Goal: Communication & Community: Answer question/provide support

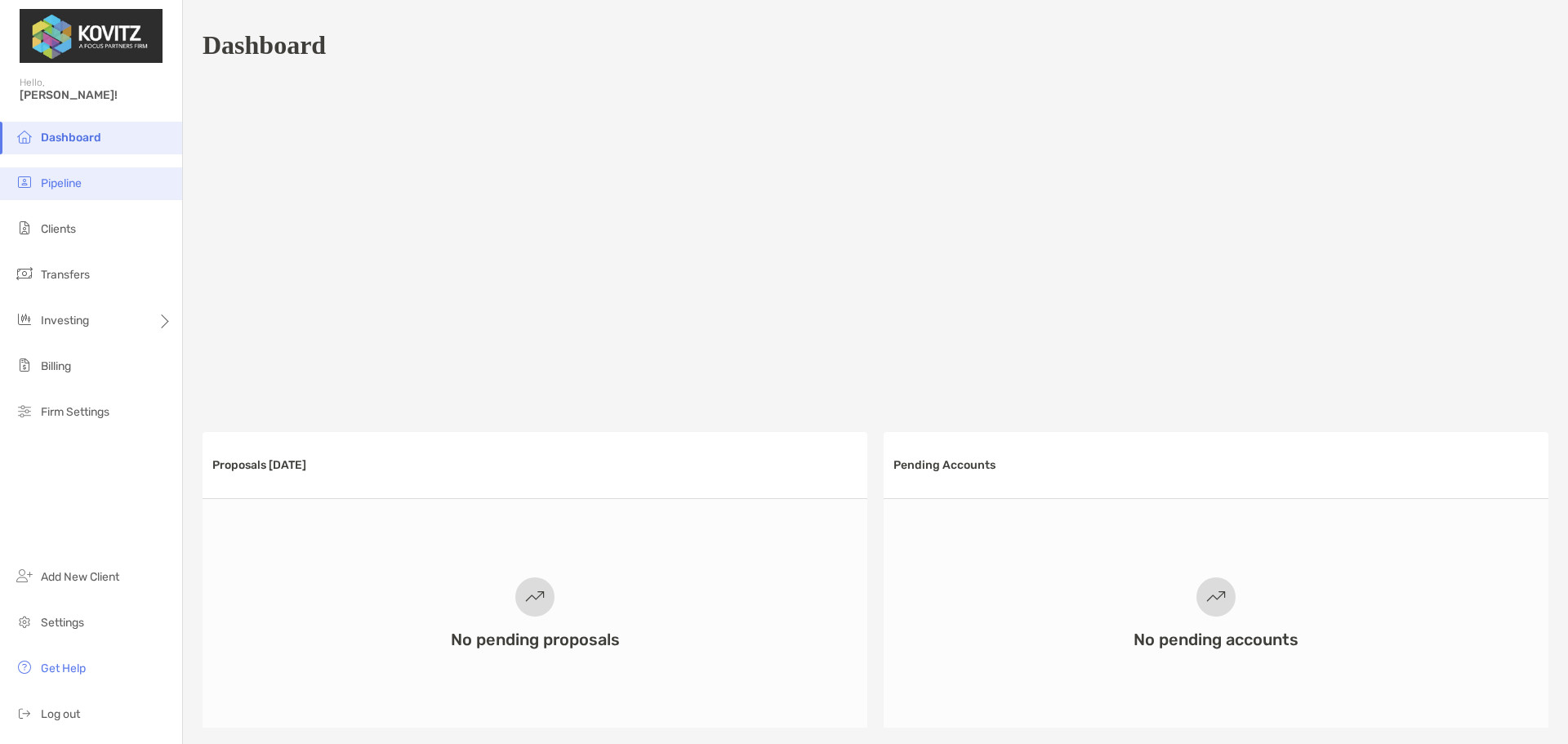
click at [81, 187] on span "Pipeline" at bounding box center [61, 184] width 41 height 14
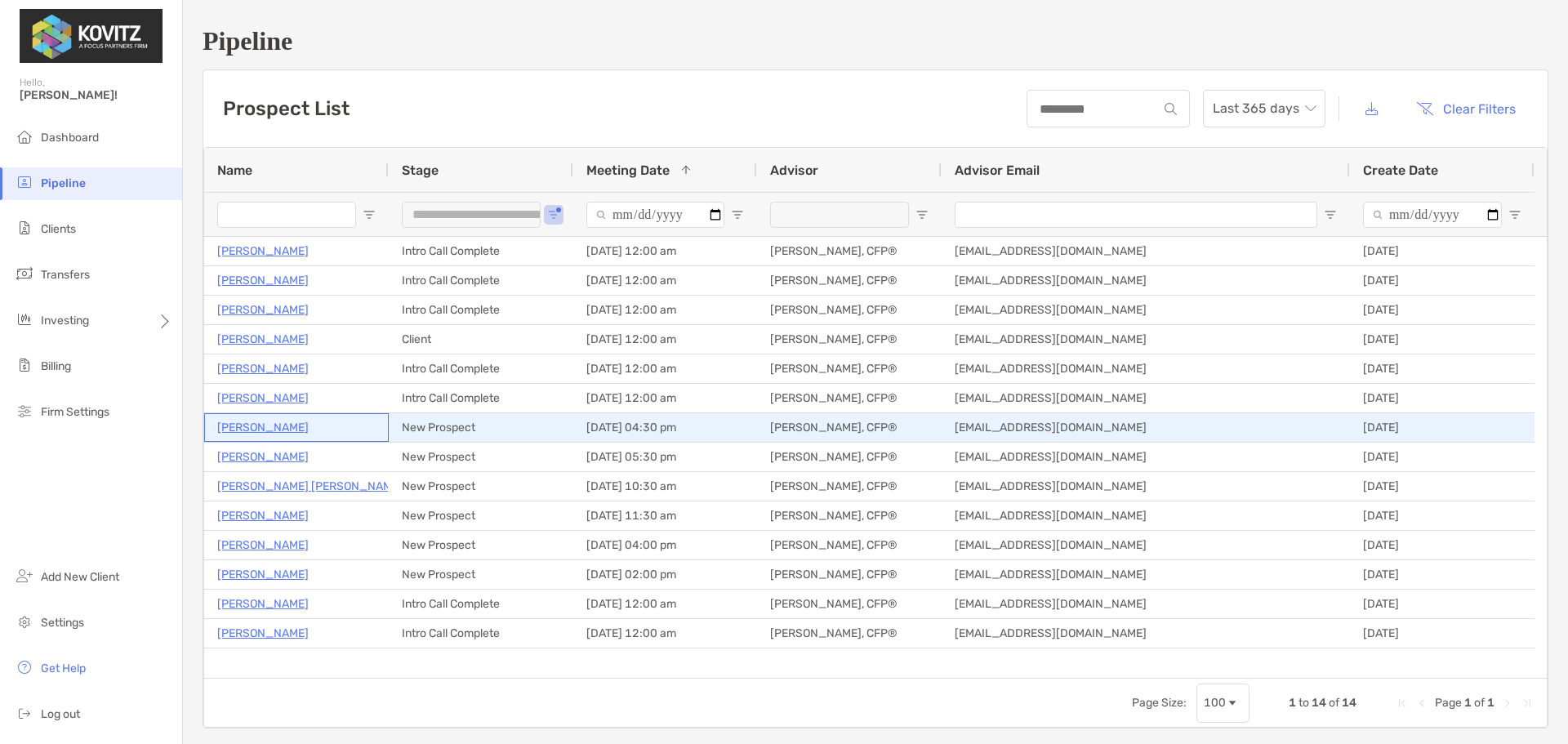
click at [261, 428] on p "[PERSON_NAME]" at bounding box center [262, 427] width 92 height 20
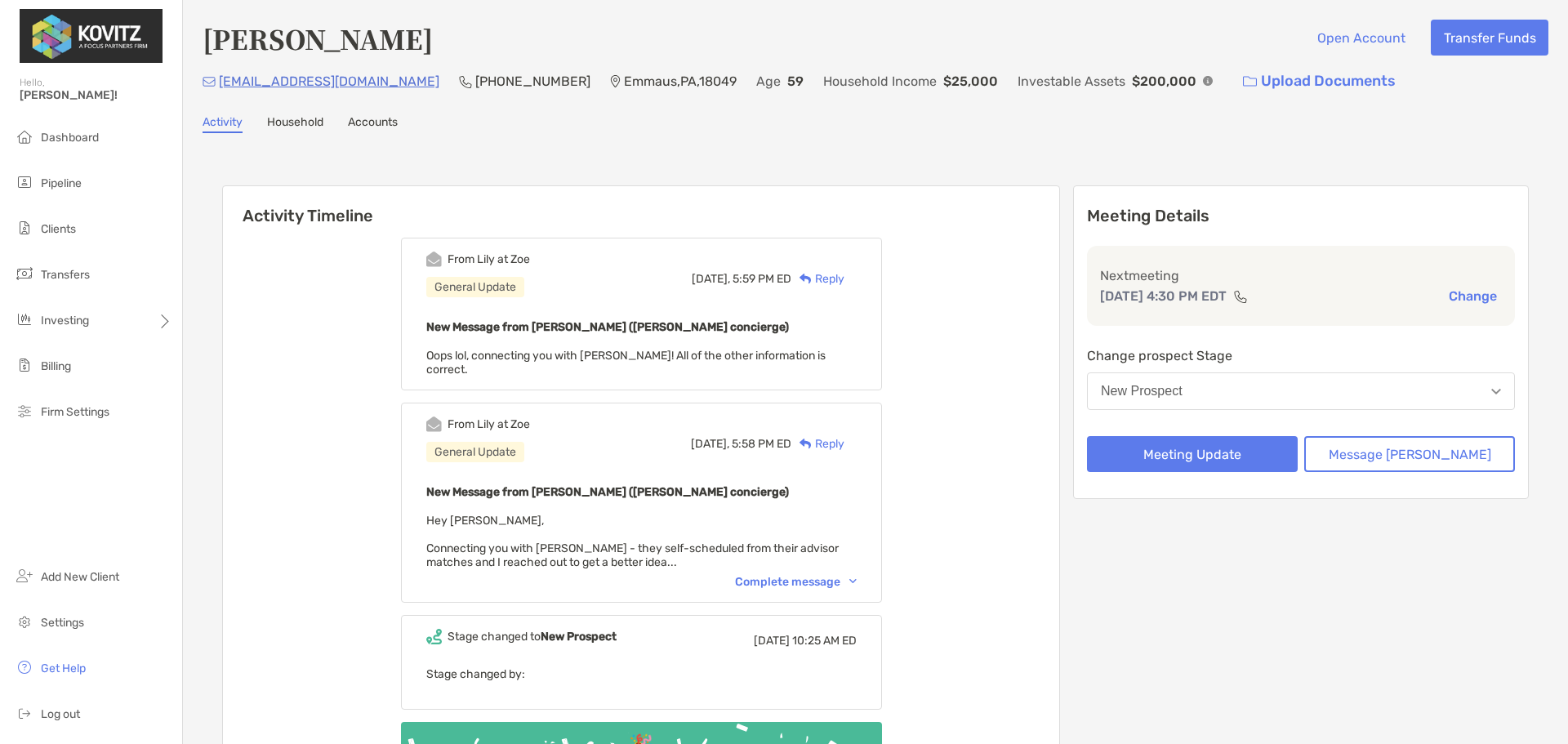
click at [844, 279] on div "Reply" at bounding box center [818, 279] width 53 height 17
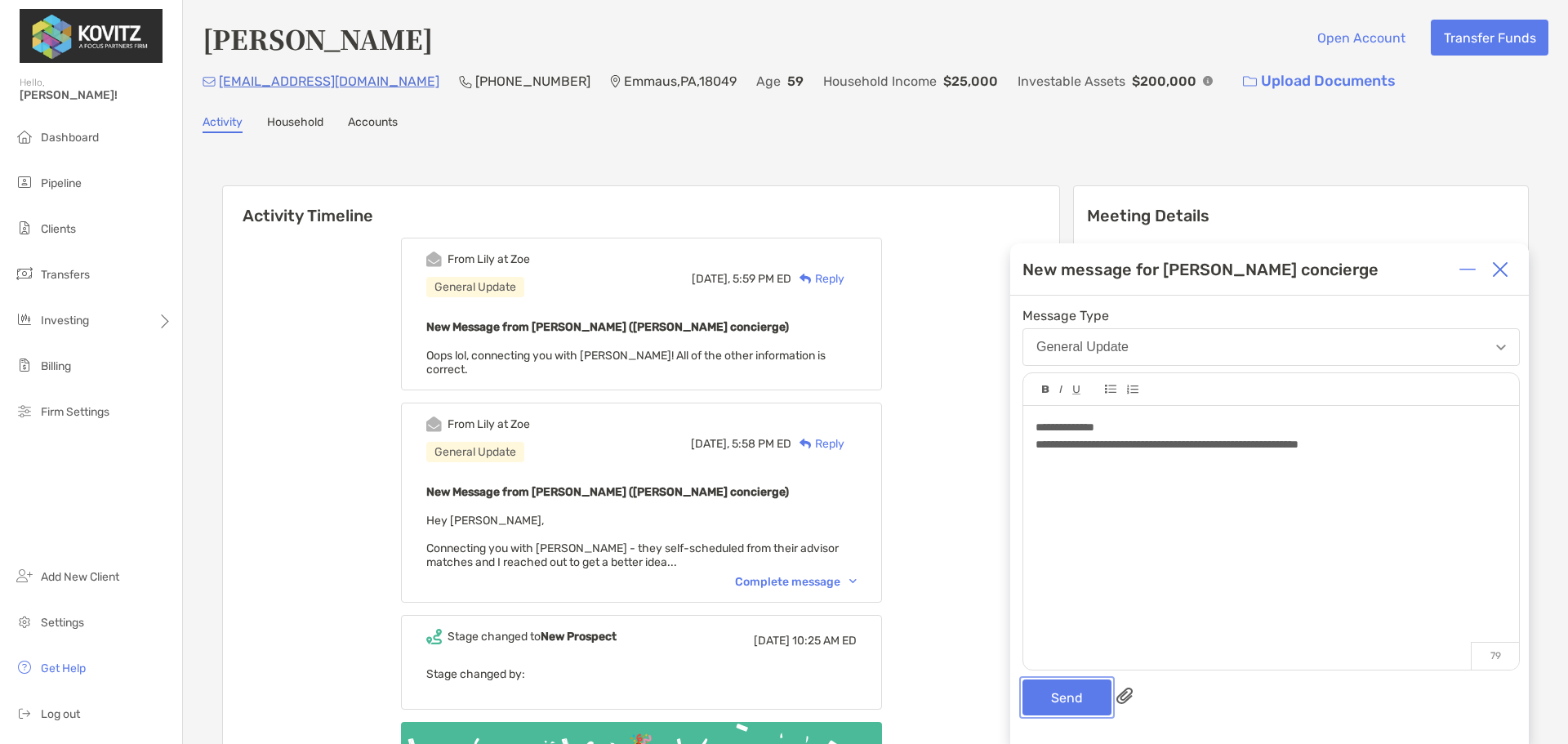
click at [1069, 702] on button "Send" at bounding box center [1067, 697] width 89 height 36
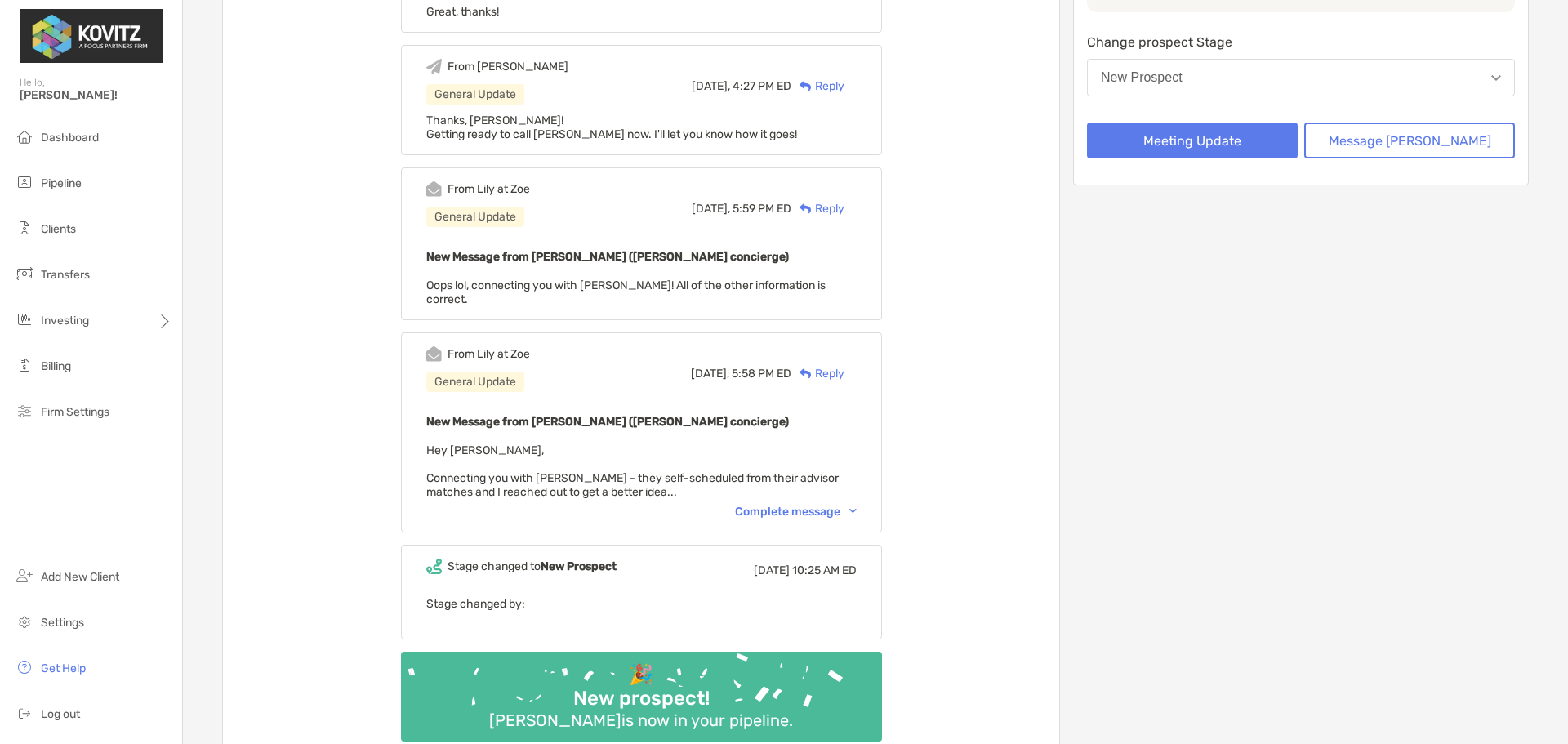
scroll to position [377, 0]
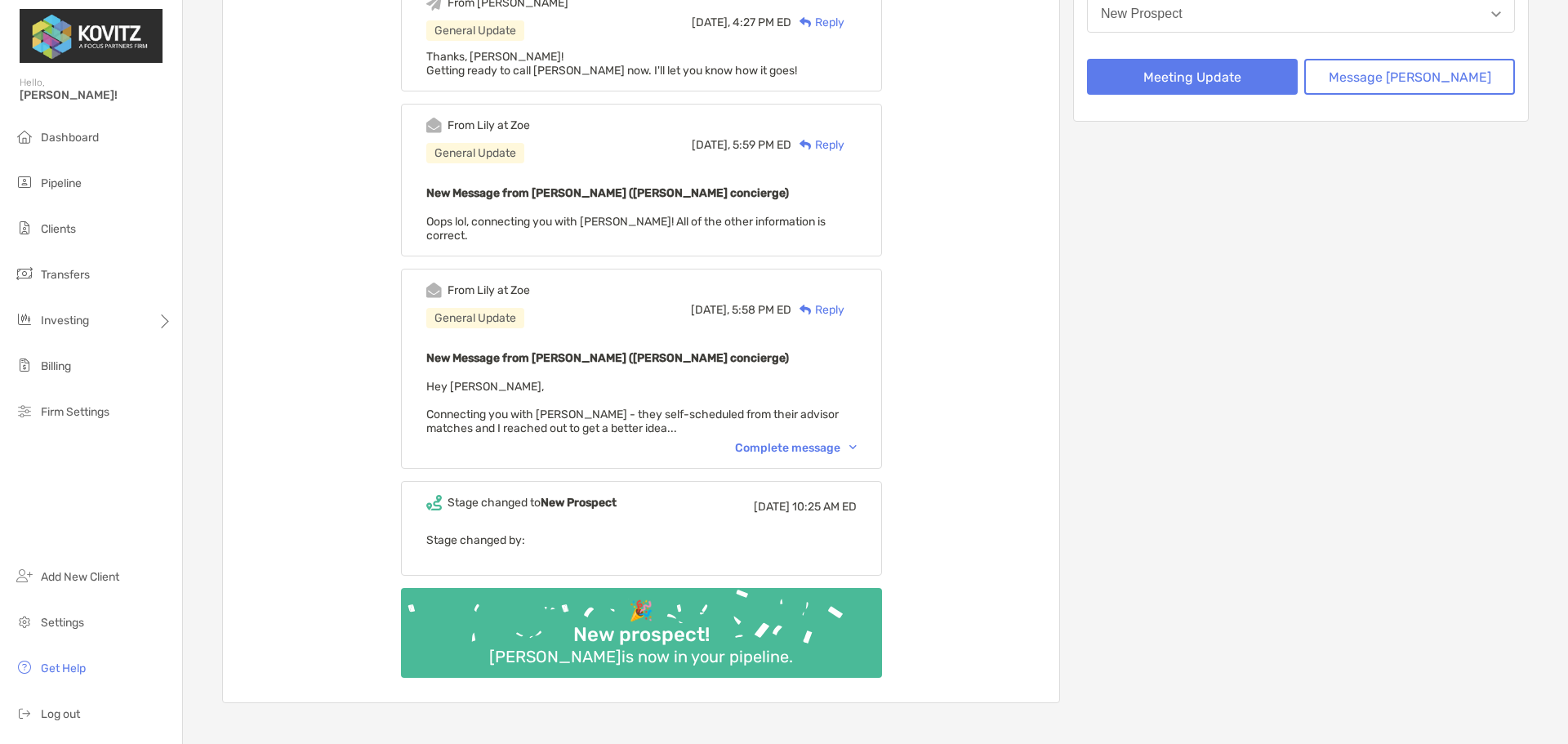
click at [837, 443] on div "Complete message" at bounding box center [795, 448] width 122 height 14
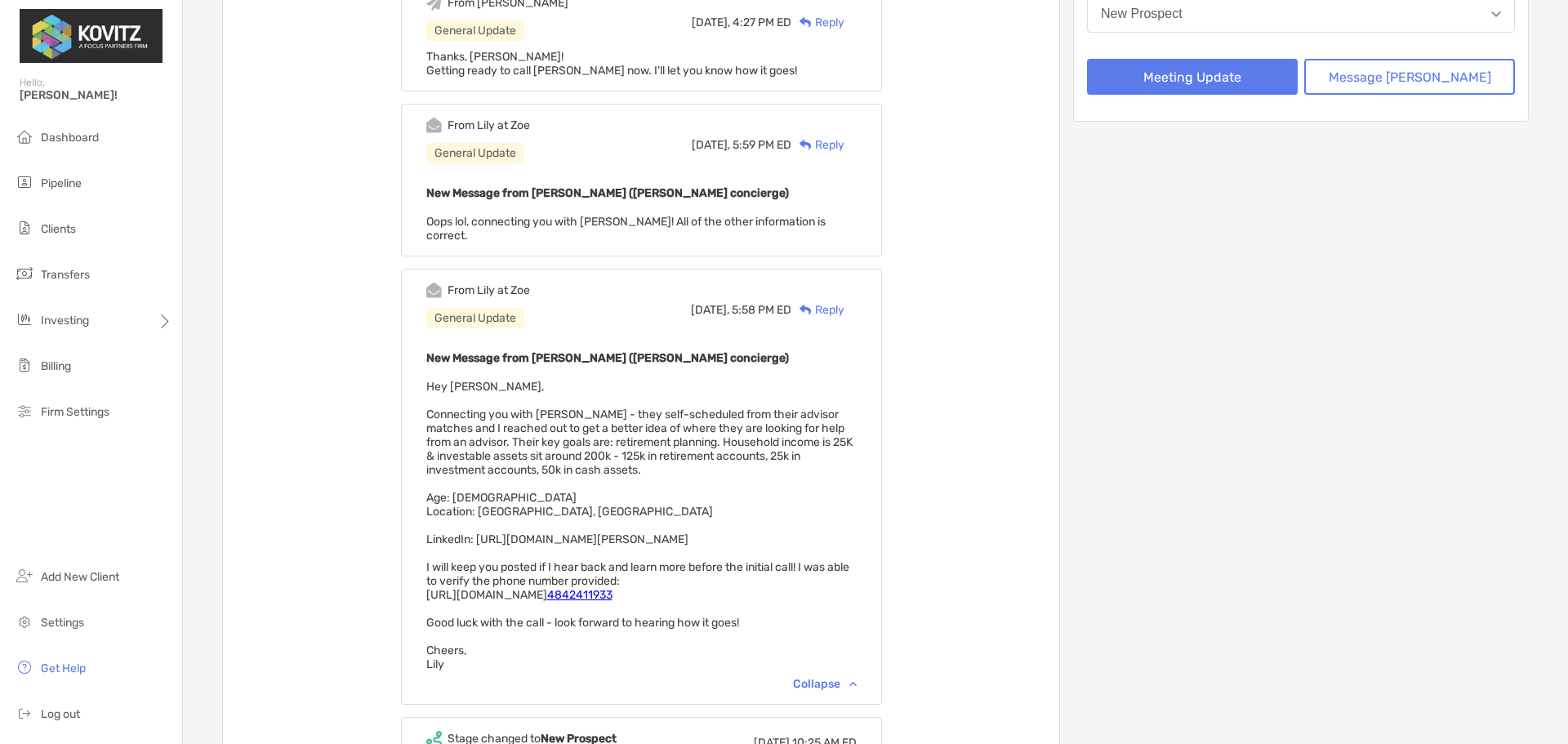
scroll to position [366, 0]
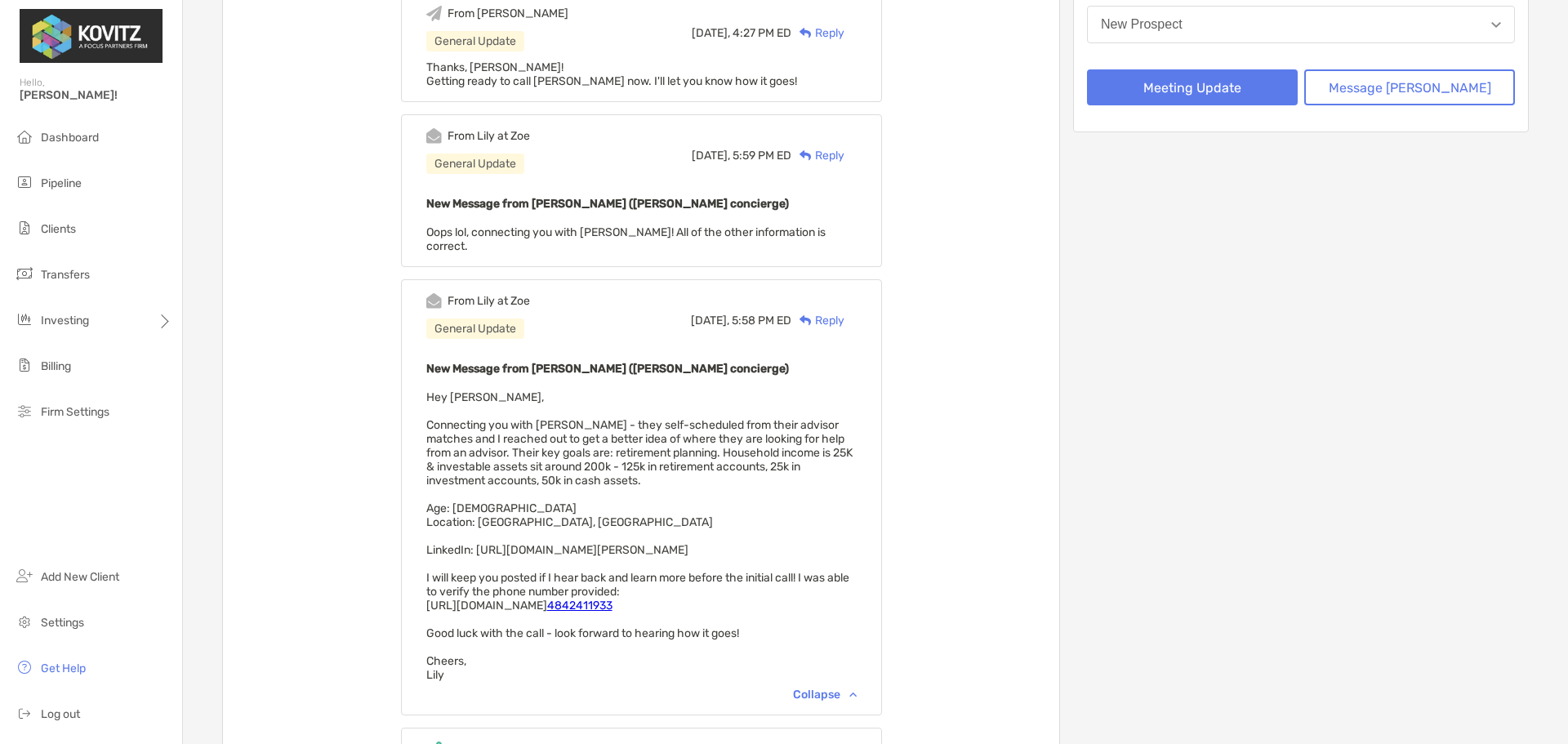
drag, startPoint x: 798, startPoint y: 549, endPoint x: 499, endPoint y: 555, distance: 299.1
click at [499, 555] on div "New Message from [PERSON_NAME] ([PERSON_NAME] concierge) Hey [PERSON_NAME], Con…" at bounding box center [641, 520] width 430 height 323
copy span "[URL][DOMAIN_NAME][PERSON_NAME]"
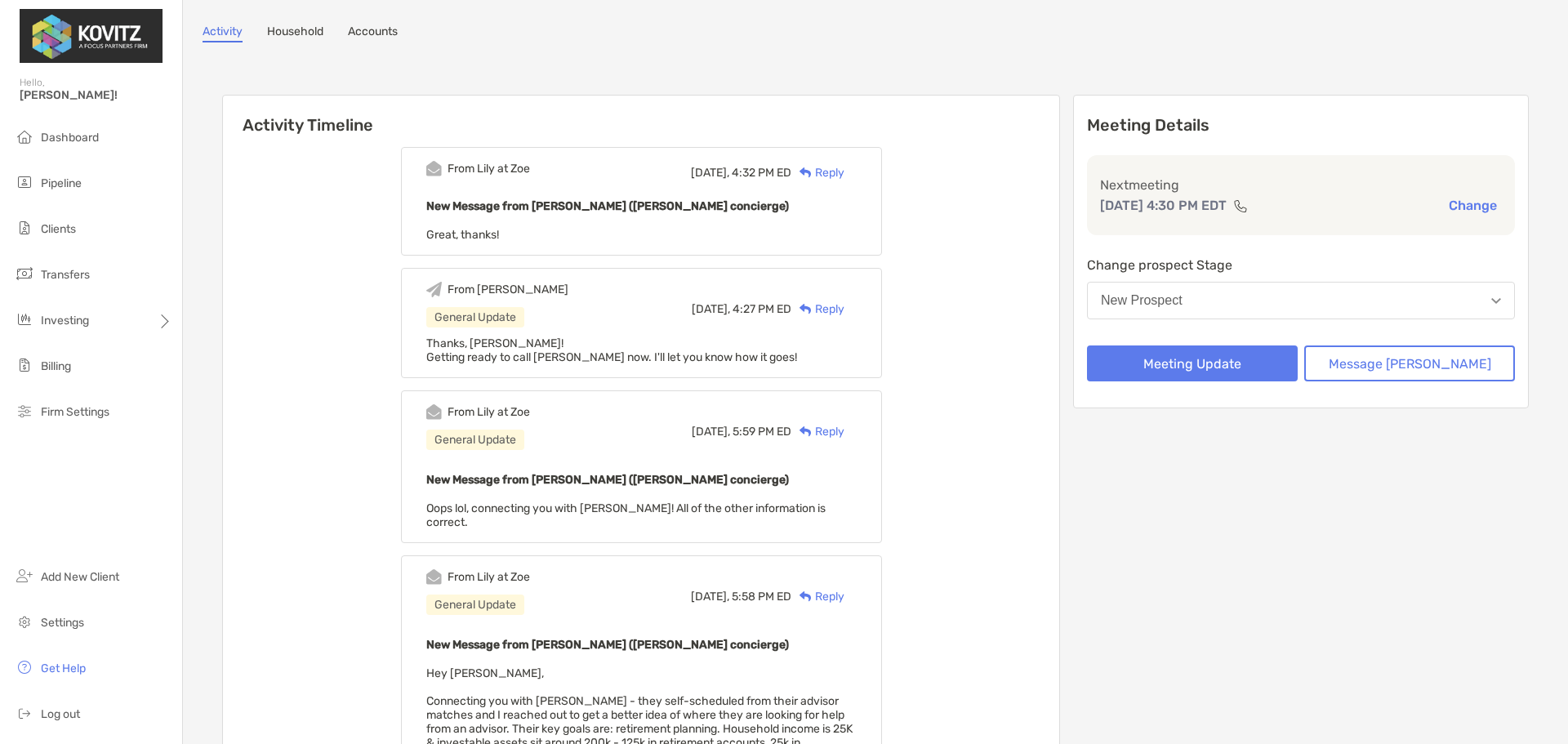
scroll to position [0, 0]
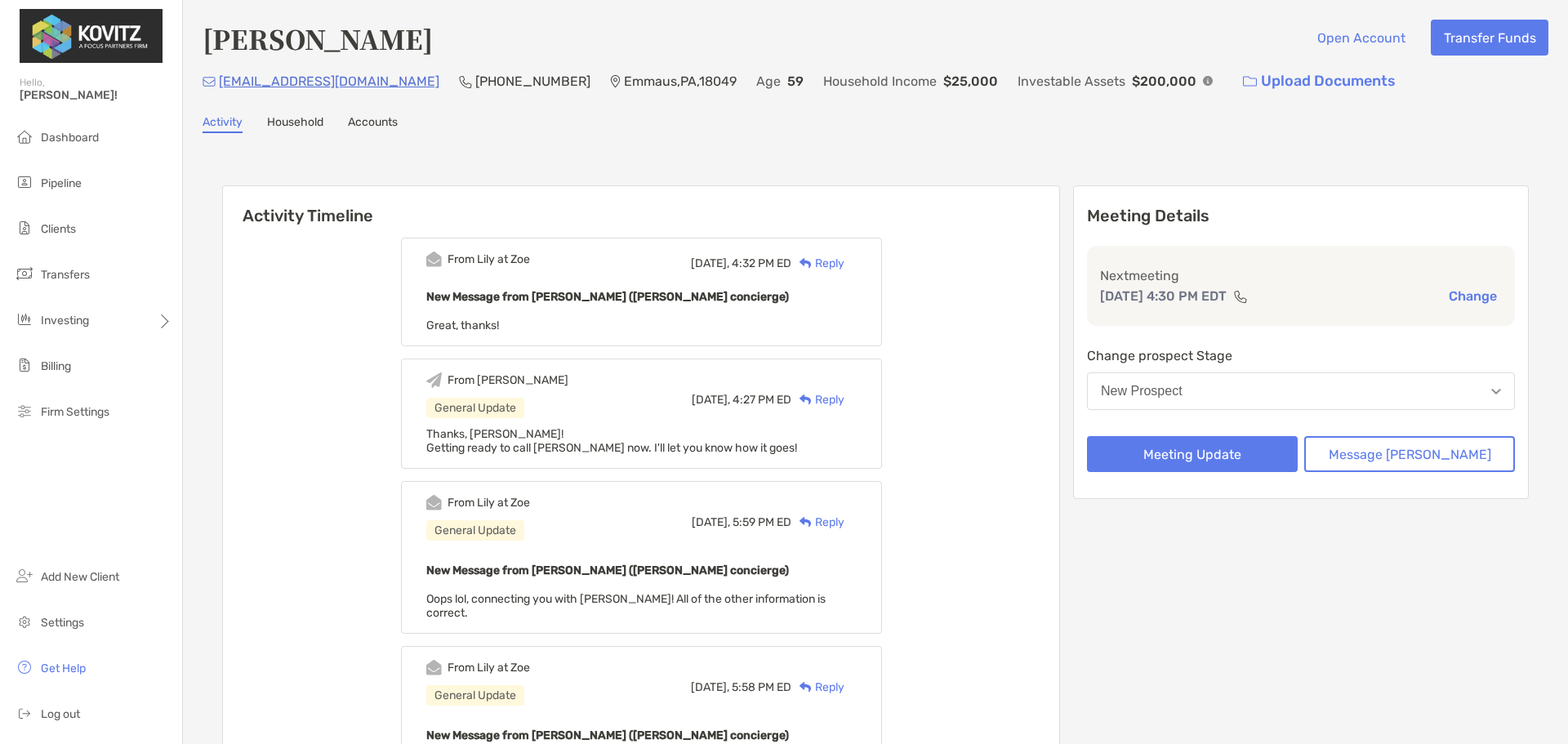
click at [844, 260] on div "Reply" at bounding box center [818, 263] width 53 height 17
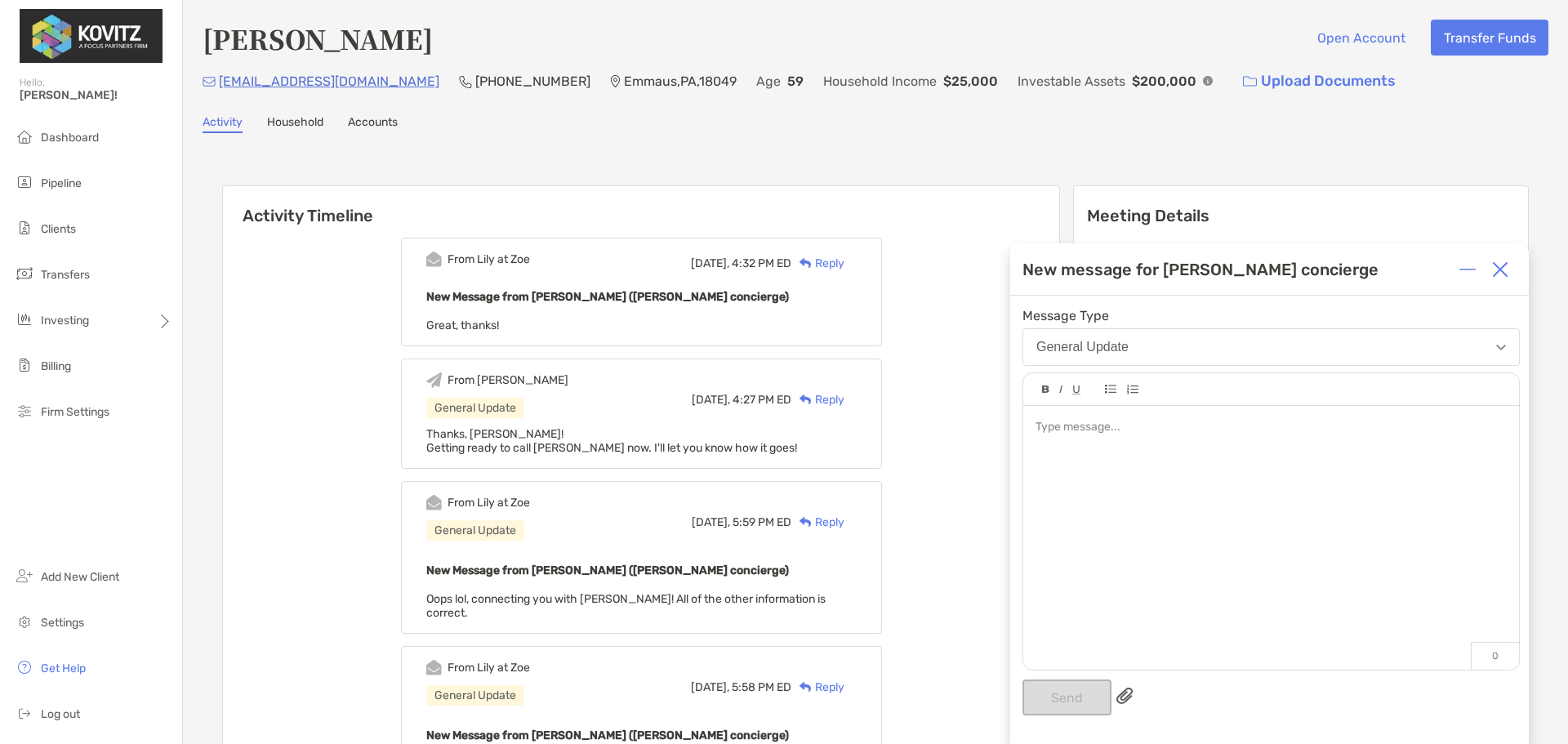
click at [1139, 425] on div at bounding box center [1271, 428] width 470 height 17
click at [1165, 453] on div "**********" at bounding box center [1271, 445] width 470 height 17
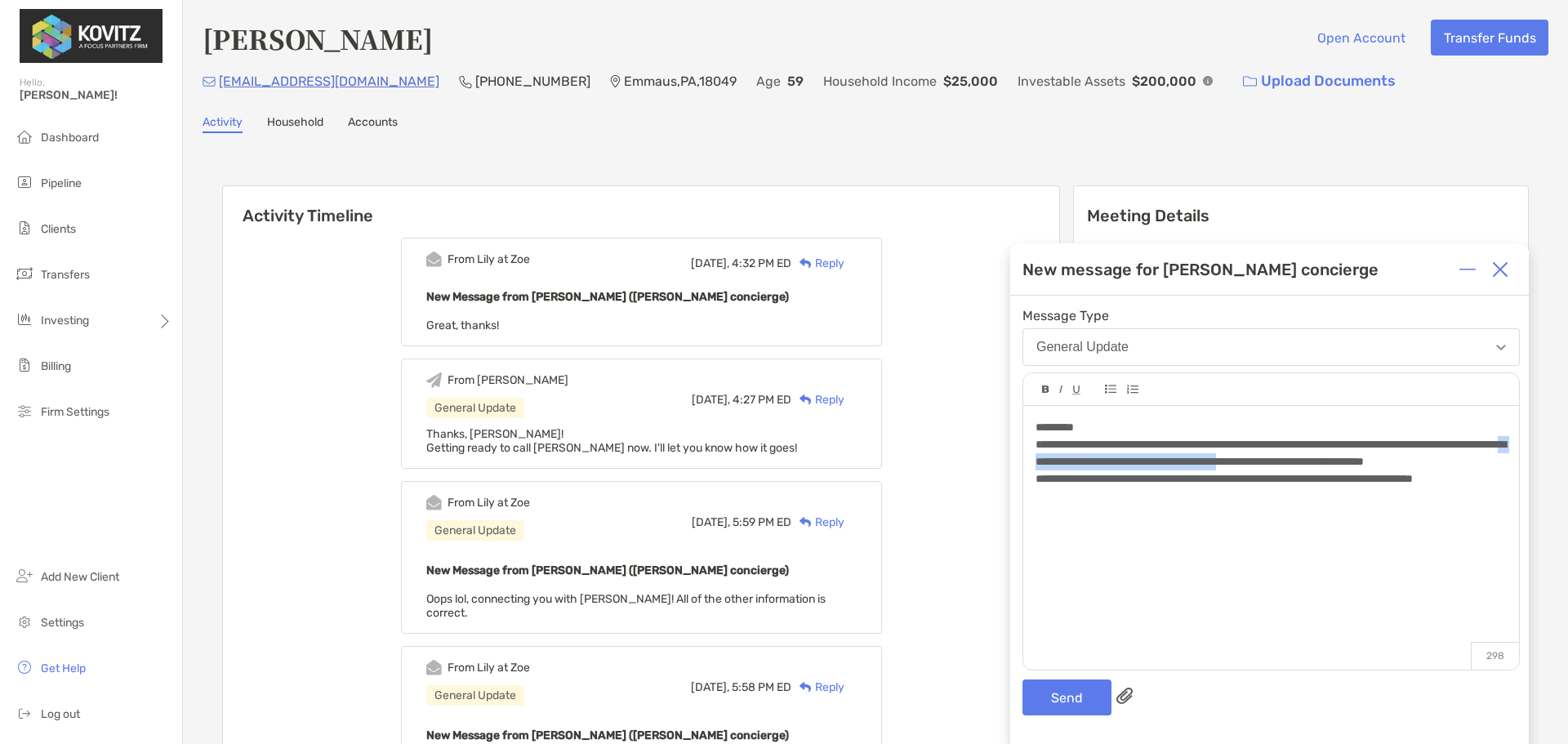
drag, startPoint x: 1408, startPoint y: 459, endPoint x: 1161, endPoint y: 456, distance: 247.0
click at [1161, 456] on span "**********" at bounding box center [1271, 452] width 470 height 29
click at [1342, 458] on div "**********" at bounding box center [1271, 453] width 470 height 34
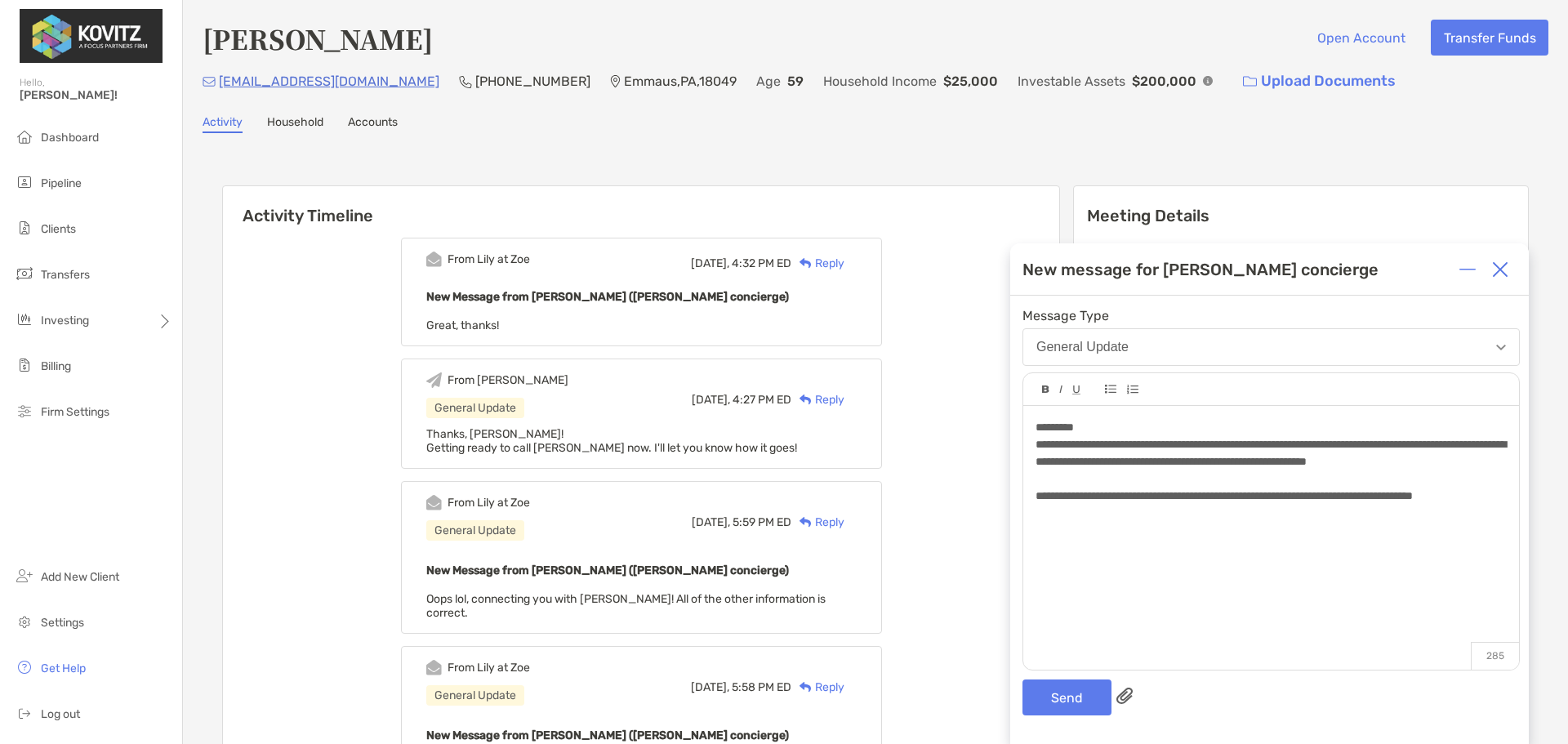
click at [1111, 504] on div "**********" at bounding box center [1271, 496] width 470 height 17
click at [1474, 275] on img at bounding box center [1467, 269] width 17 height 17
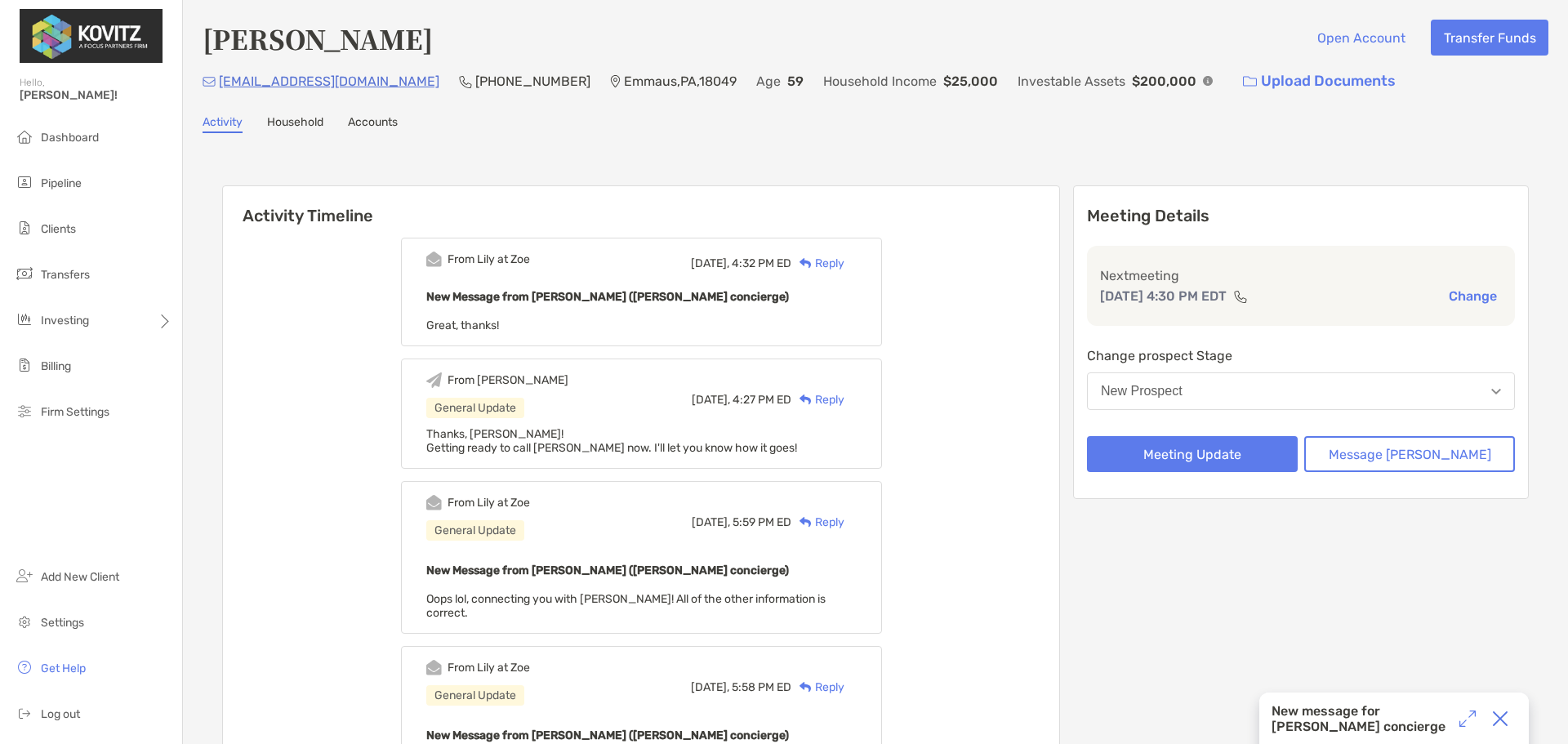
click at [1355, 389] on button "New Prospect" at bounding box center [1300, 391] width 428 height 38
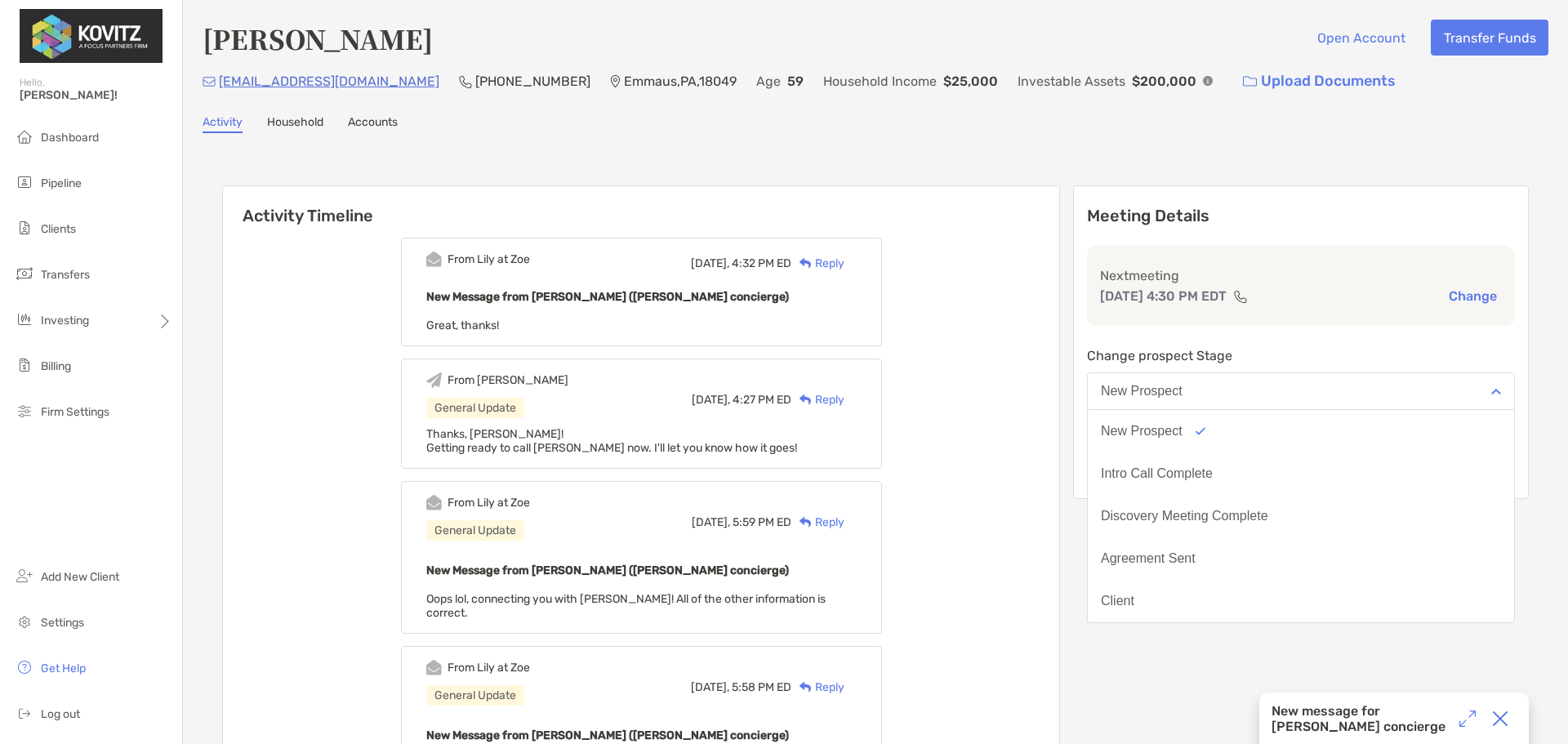
click at [1355, 389] on button "New Prospect" at bounding box center [1300, 391] width 428 height 38
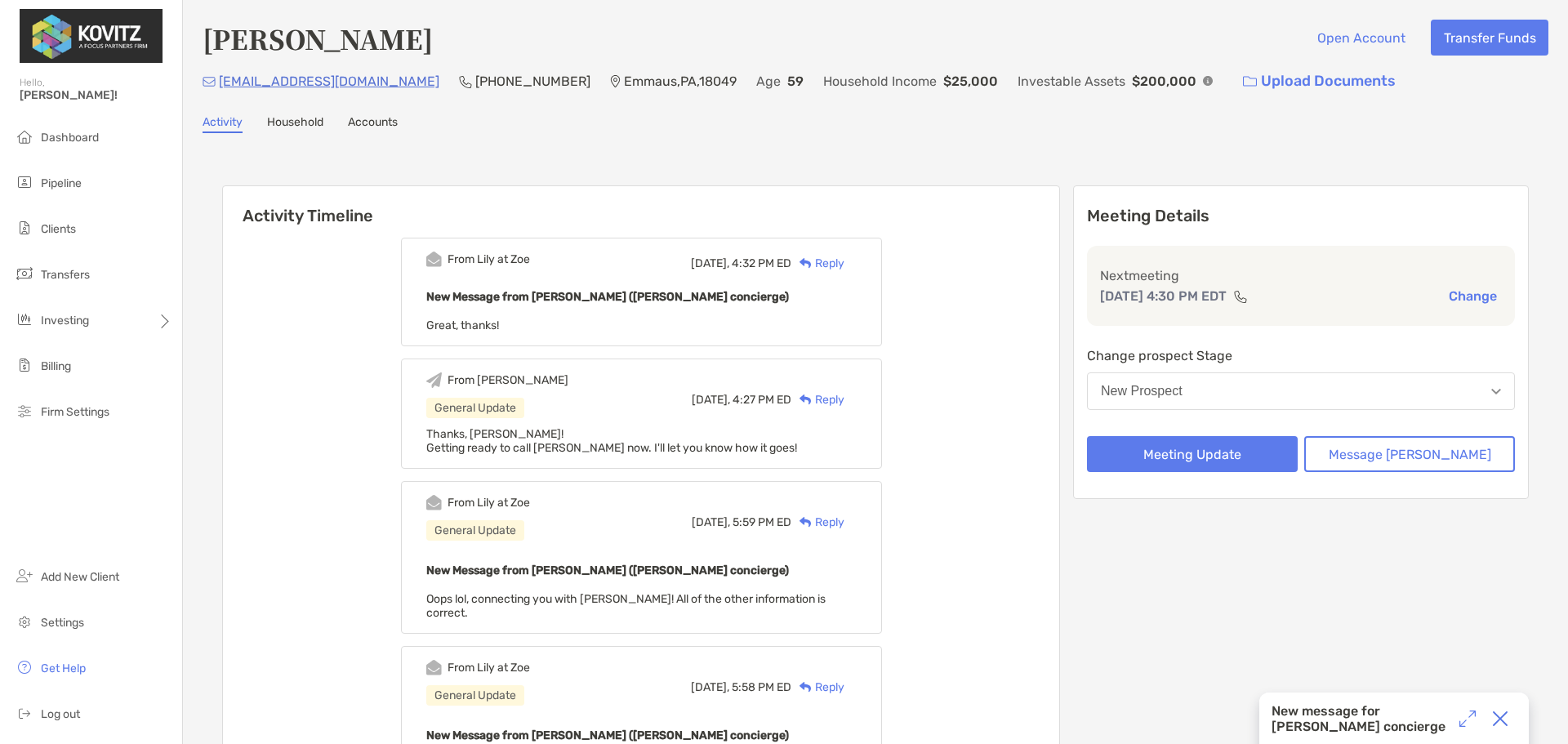
click at [1464, 721] on img at bounding box center [1467, 718] width 17 height 17
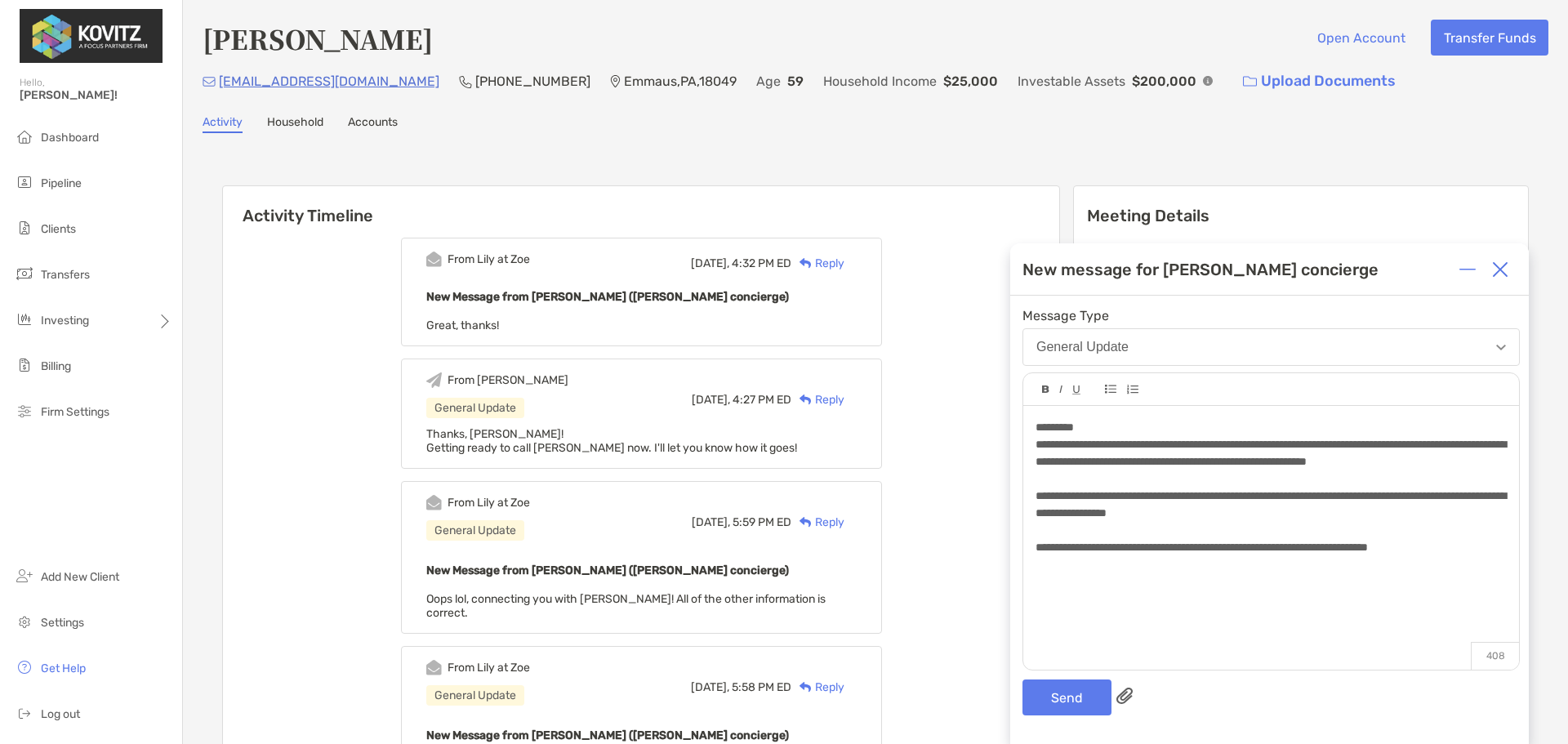
click at [1469, 552] on div "**********" at bounding box center [1271, 547] width 470 height 17
click at [1063, 691] on button "Send" at bounding box center [1067, 697] width 89 height 36
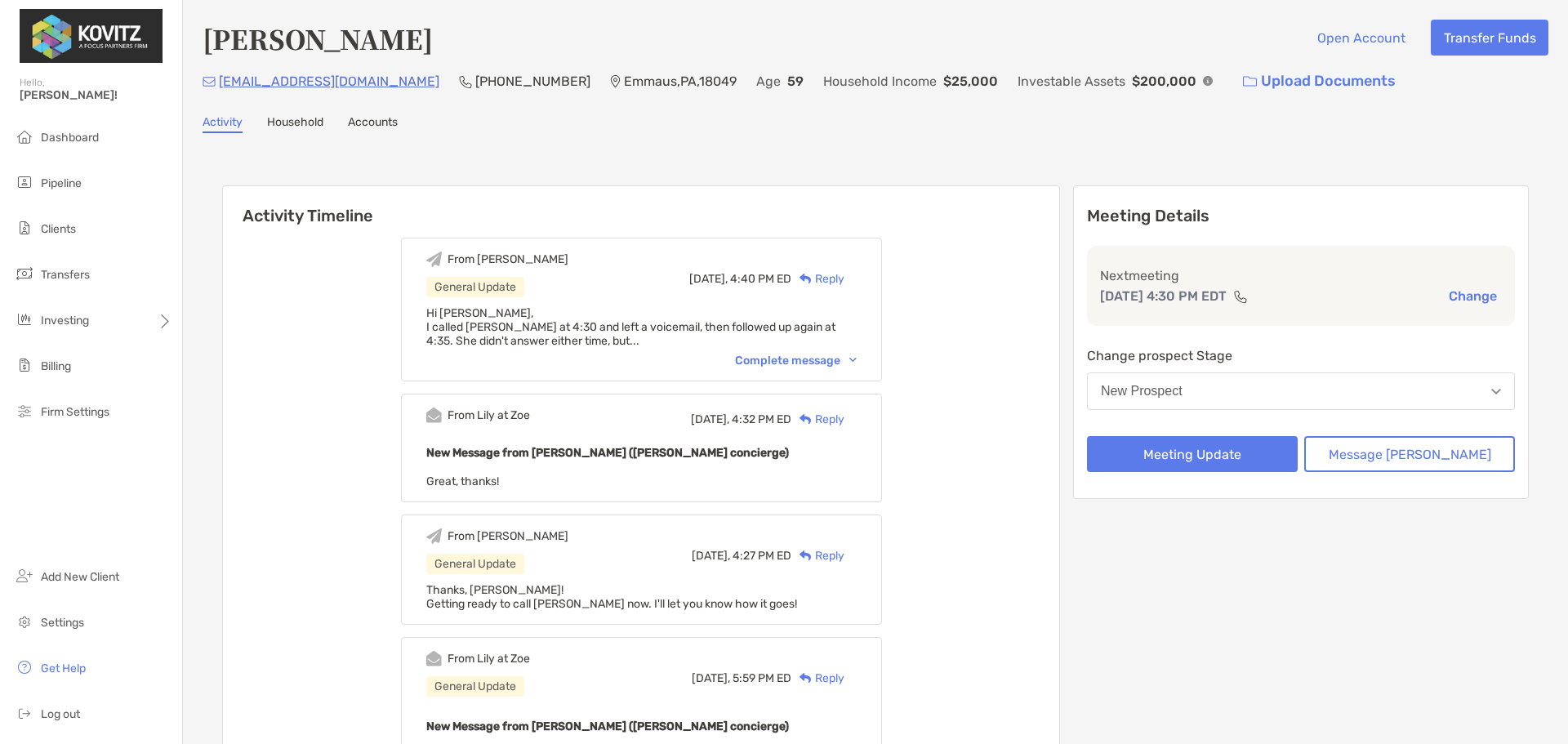
click at [1251, 390] on button "New Prospect" at bounding box center [1300, 391] width 428 height 38
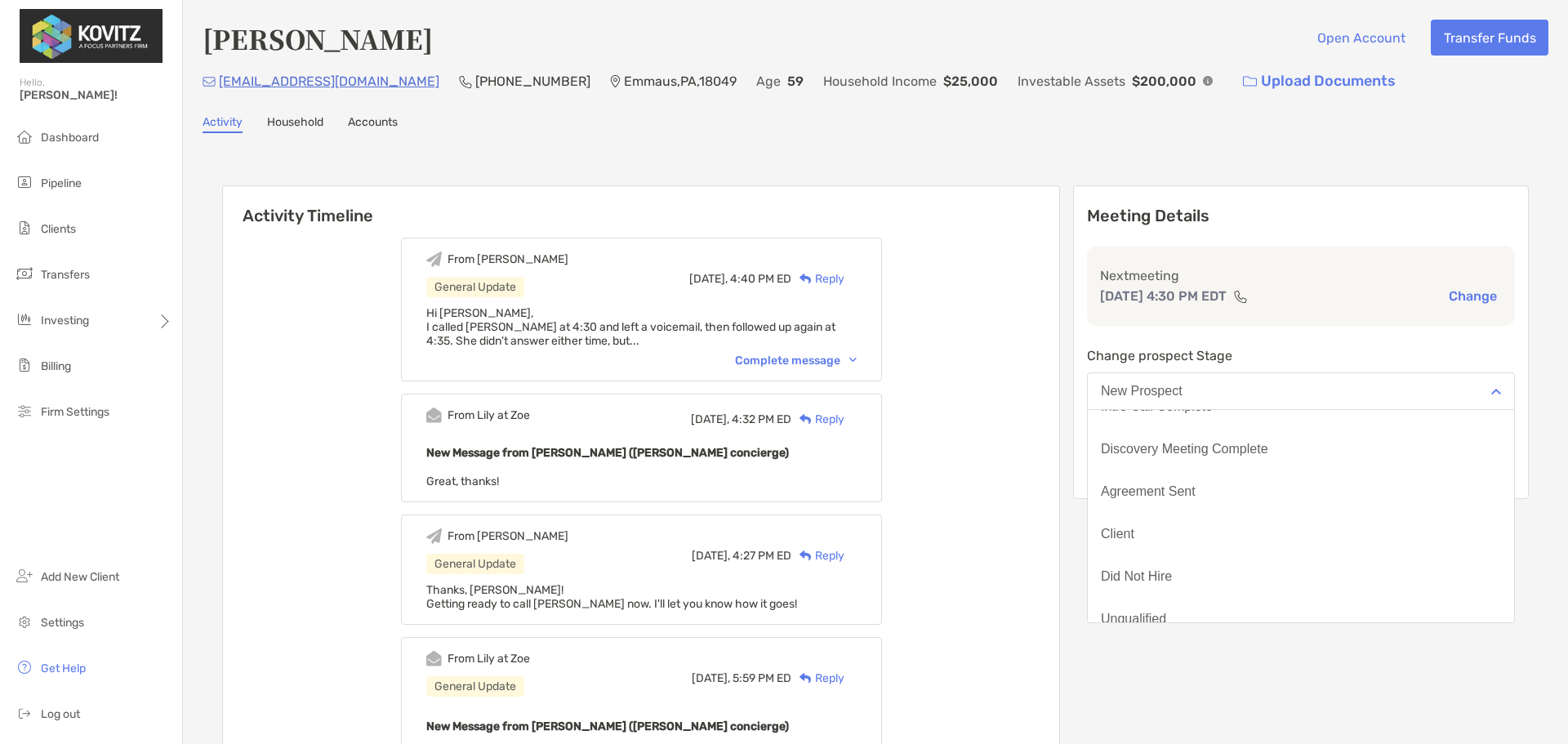
scroll to position [128, 0]
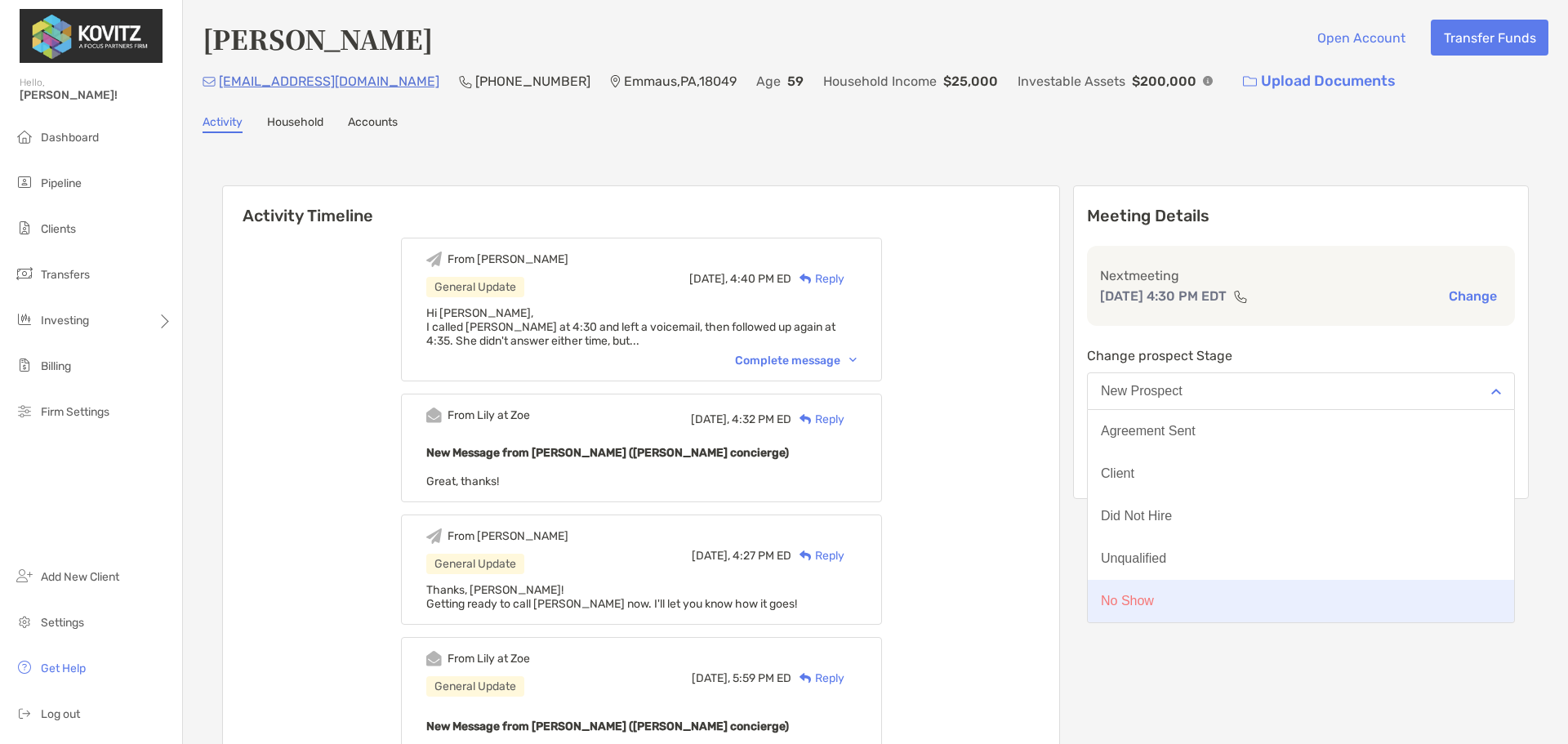
click at [1233, 608] on button "No Show" at bounding box center [1300, 601] width 426 height 43
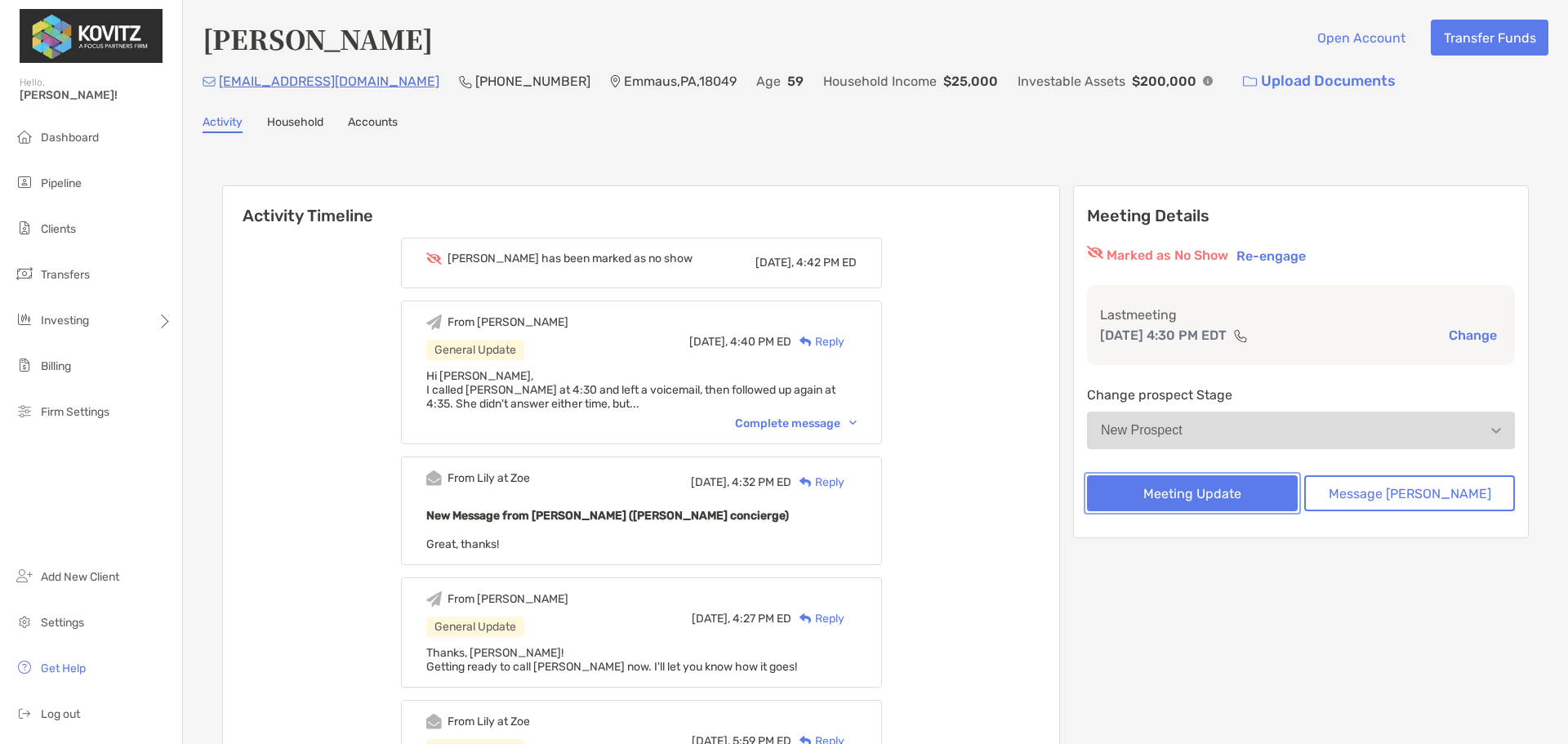
click at [1242, 500] on button "Meeting Update" at bounding box center [1192, 492] width 211 height 36
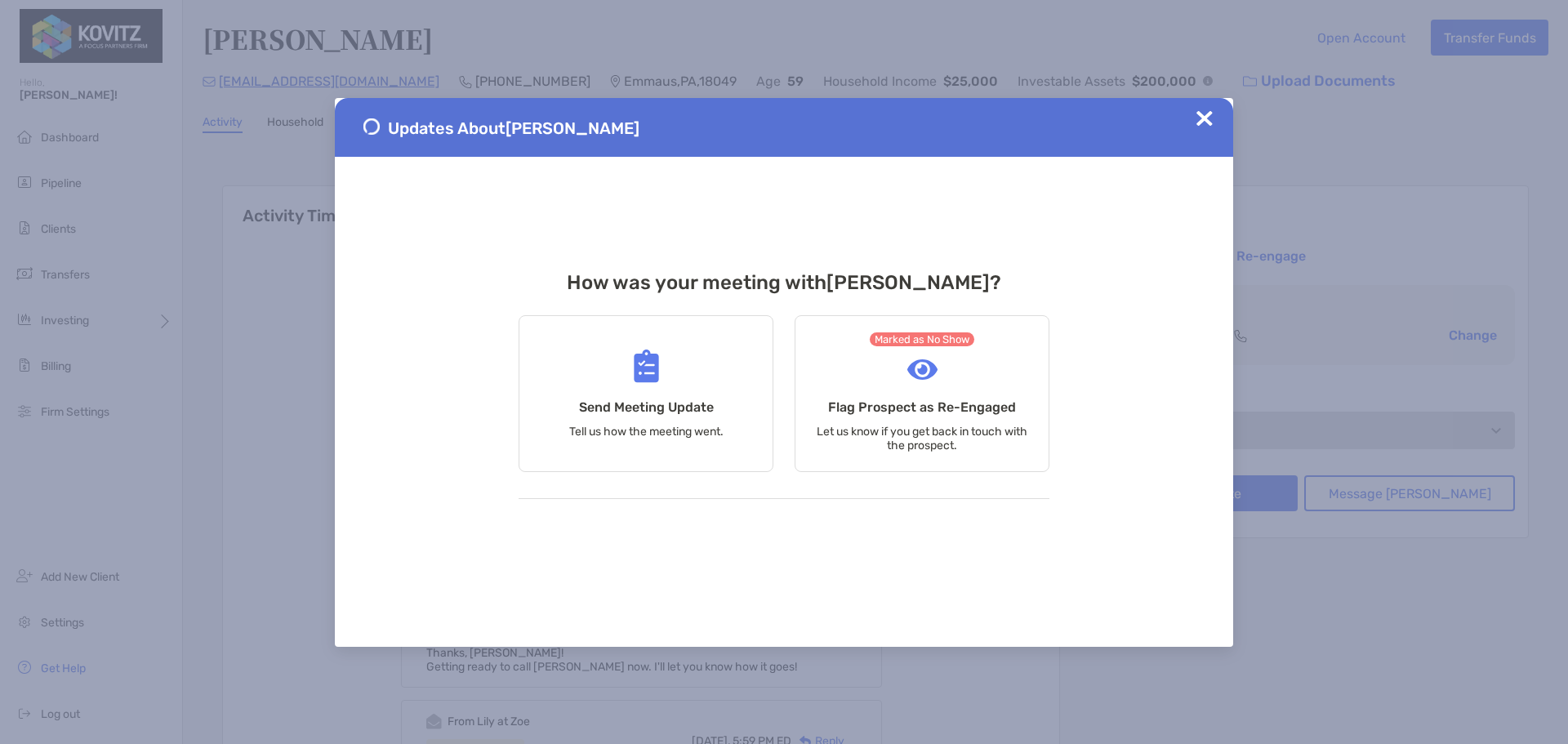
click at [1209, 118] on img at bounding box center [1204, 118] width 17 height 17
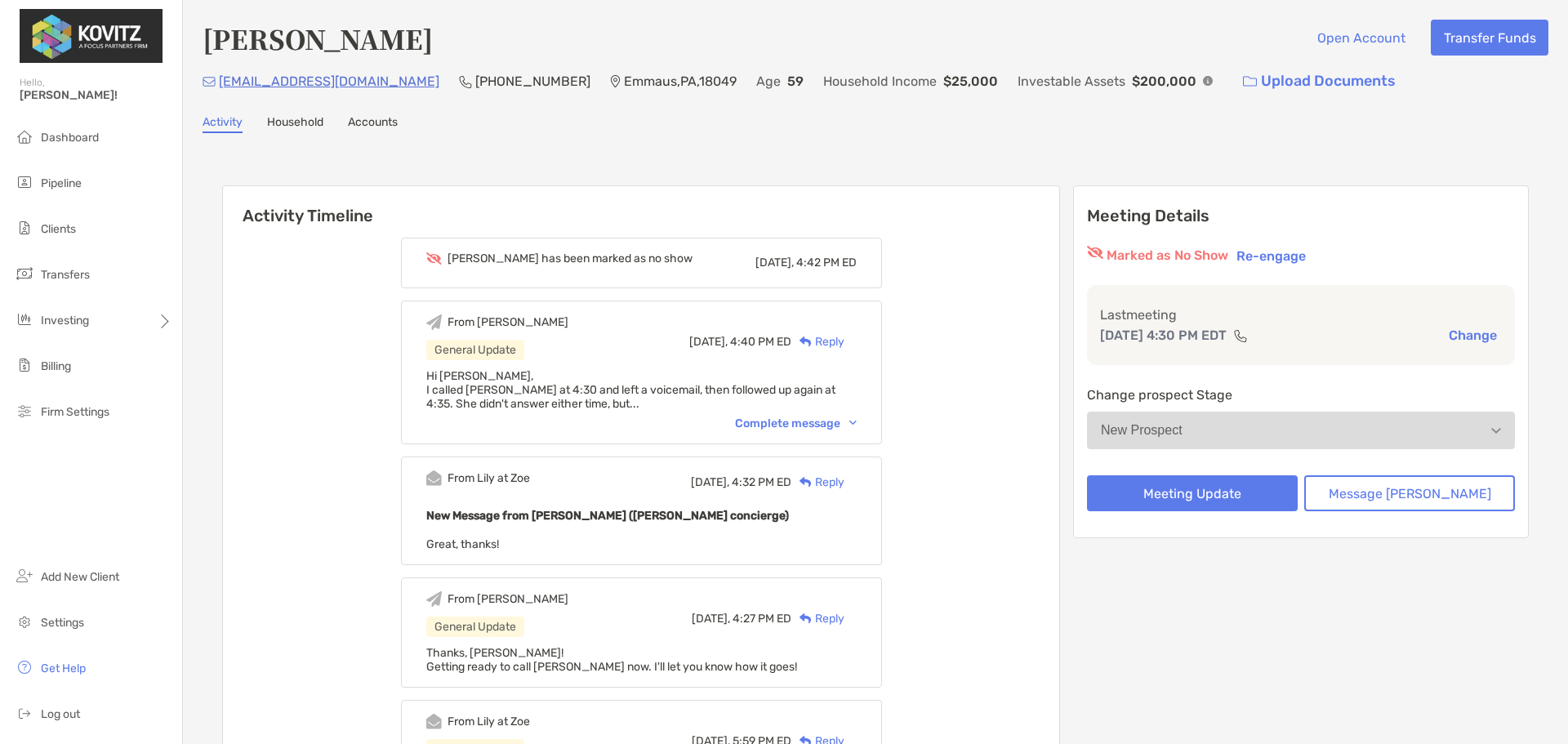
click at [820, 417] on div "Complete message" at bounding box center [795, 423] width 122 height 14
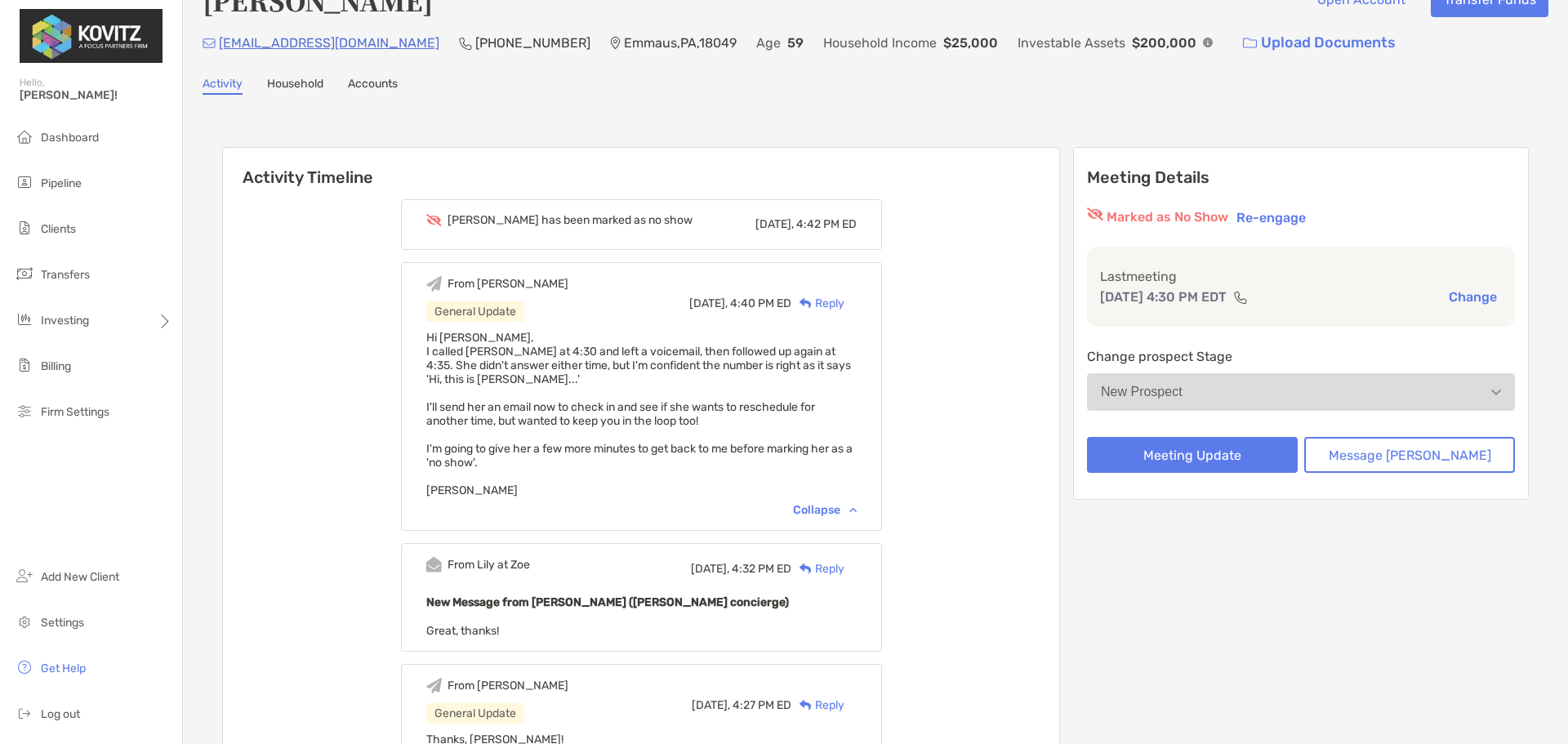
scroll to position [0, 0]
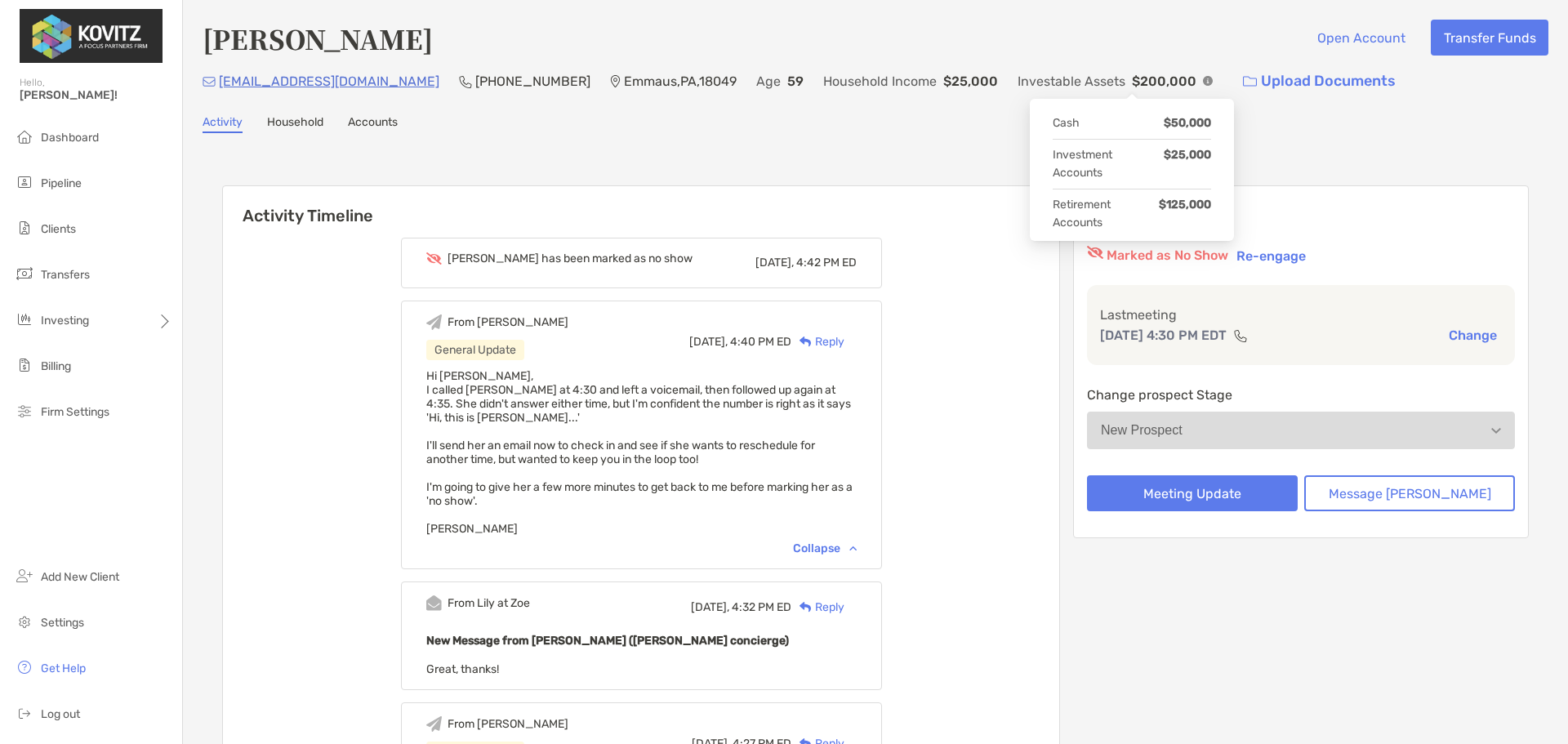
click at [1202, 79] on img at bounding box center [1207, 80] width 10 height 10
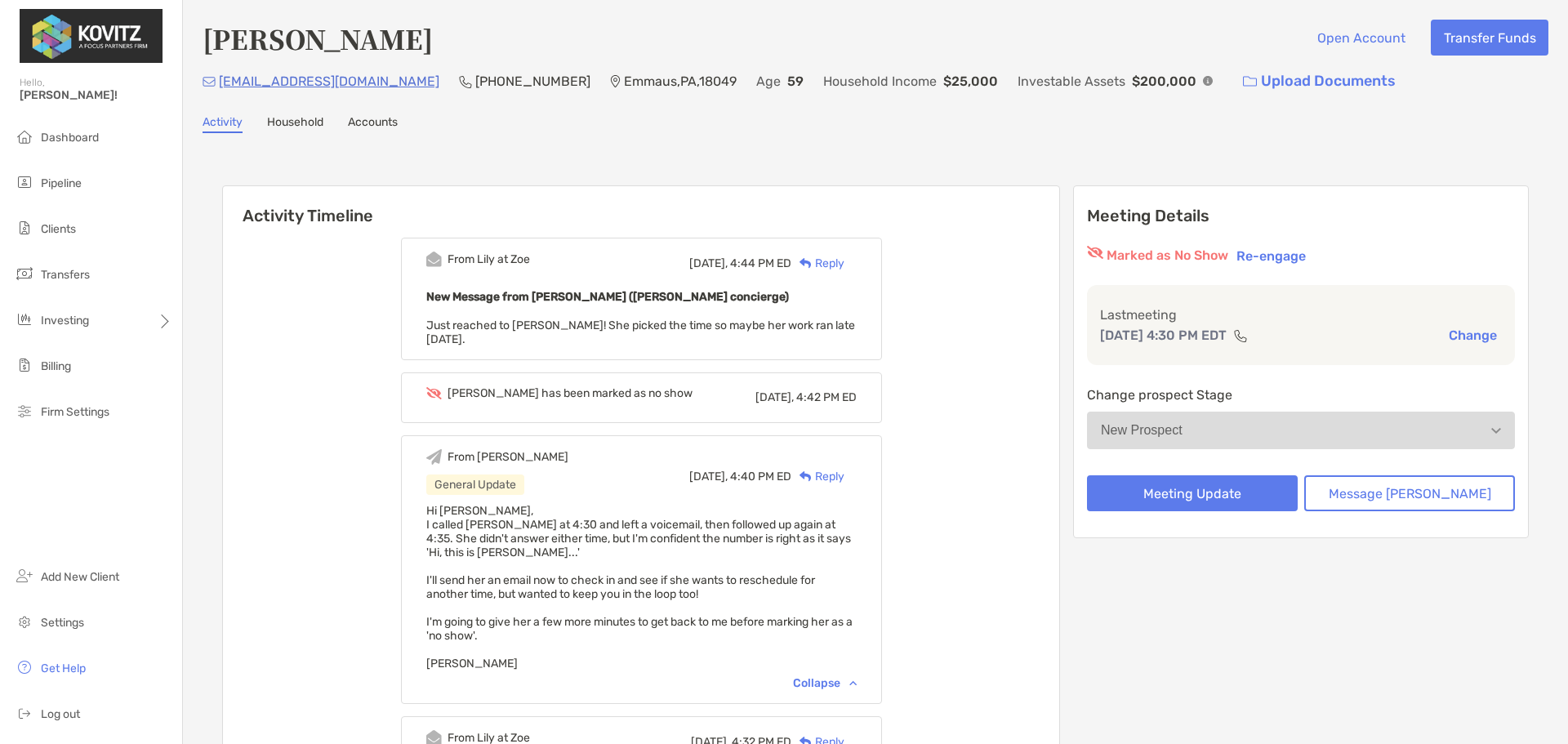
click at [832, 256] on div "Reply" at bounding box center [818, 263] width 53 height 17
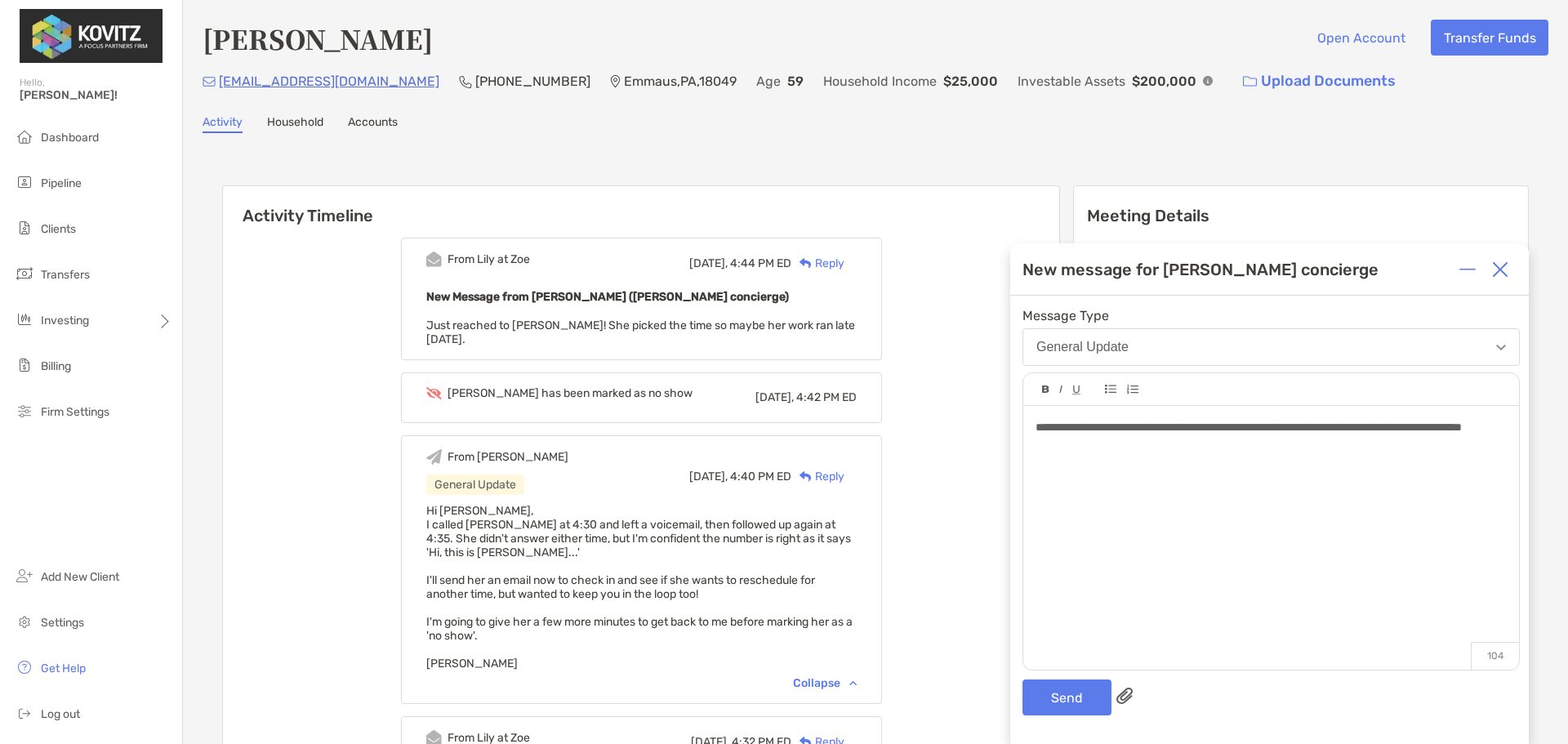
click at [1141, 427] on span "**********" at bounding box center [1248, 427] width 426 height 11
click at [1481, 442] on div "**********" at bounding box center [1271, 445] width 470 height 17
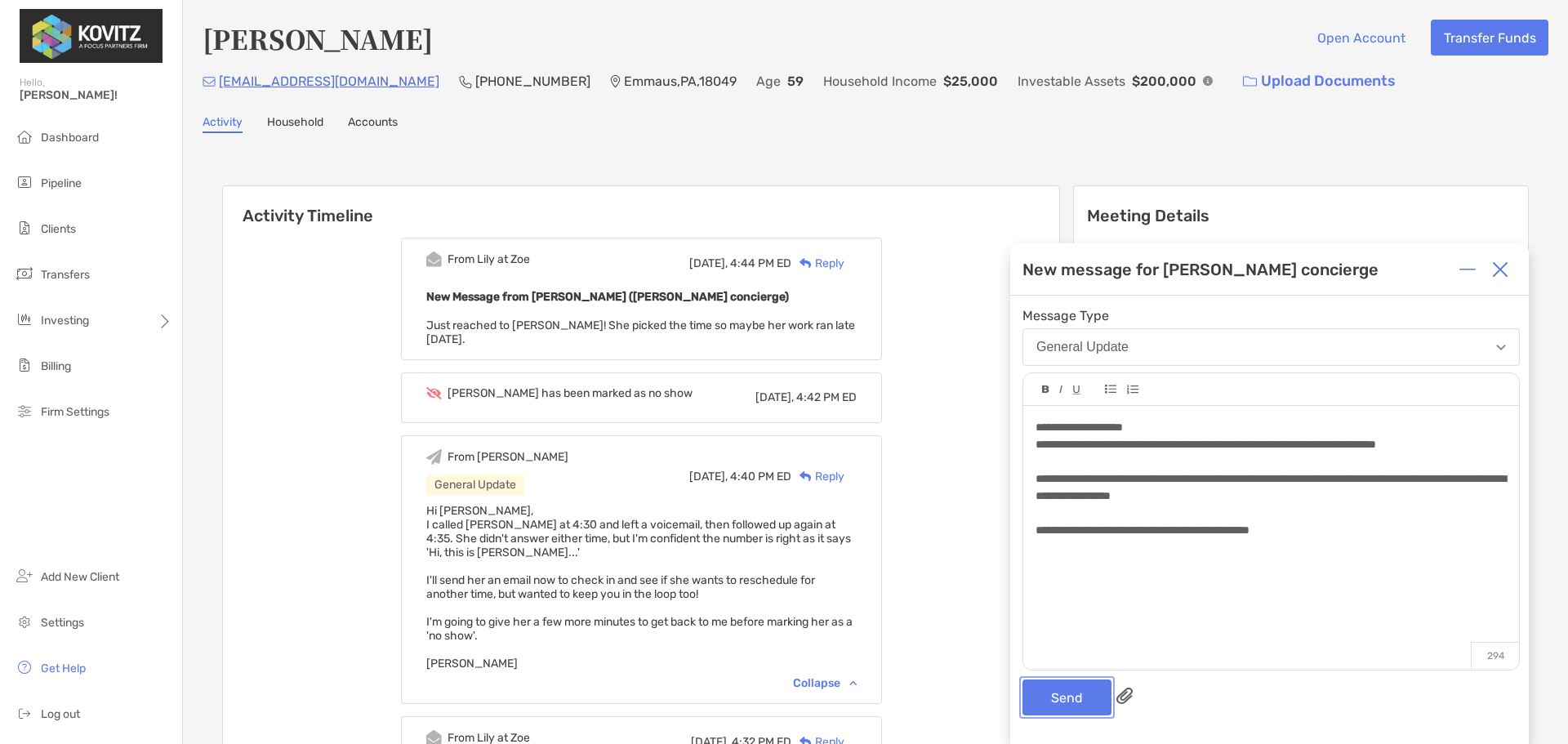
click at [1063, 694] on button "Send" at bounding box center [1067, 697] width 89 height 36
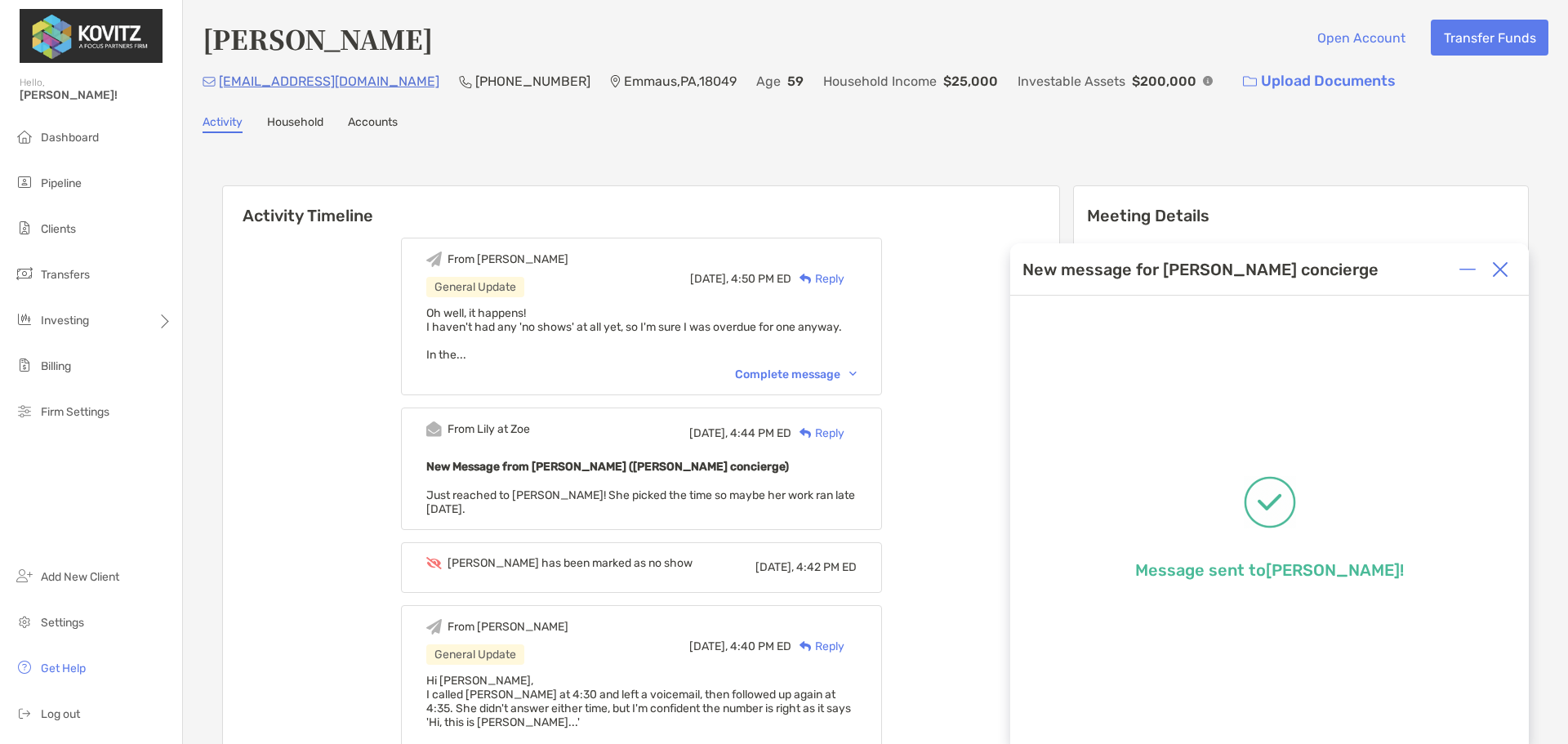
click at [1500, 267] on img at bounding box center [1500, 269] width 17 height 17
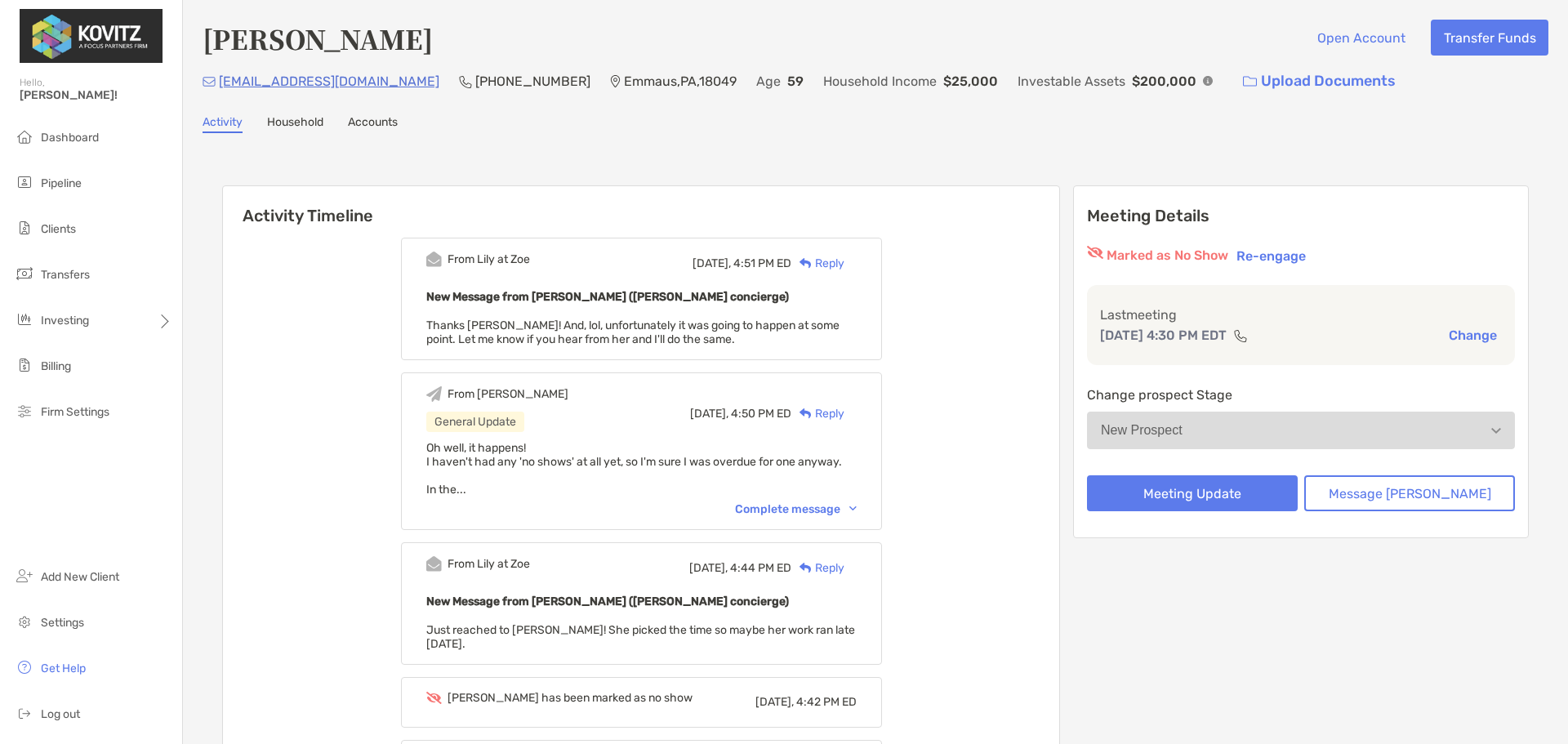
click at [797, 505] on div "Complete message" at bounding box center [795, 509] width 122 height 14
